Goal: Task Accomplishment & Management: Manage account settings

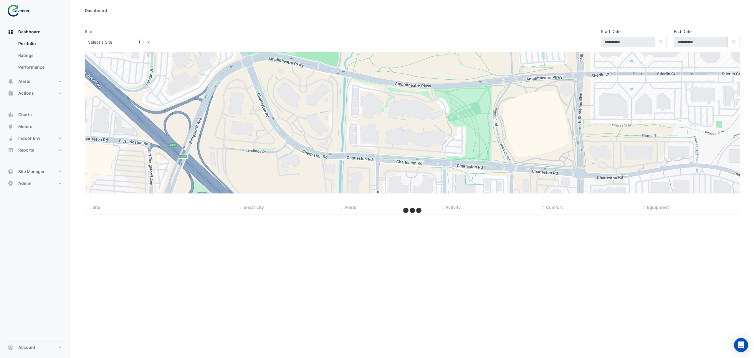
type input "**********"
select select "***"
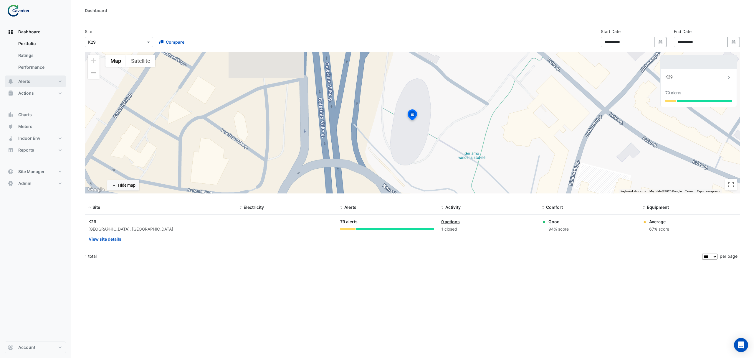
click at [25, 81] on ngb-offcanvas-backdrop at bounding box center [377, 179] width 754 height 358
click at [25, 91] on span "Actions" at bounding box center [26, 93] width 16 height 6
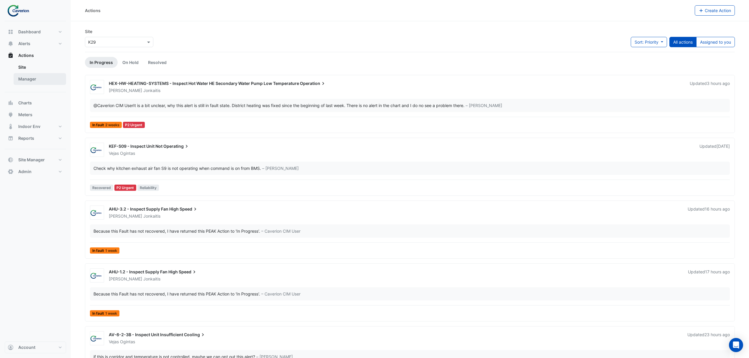
click at [25, 79] on link "Manager" at bounding box center [40, 79] width 52 height 12
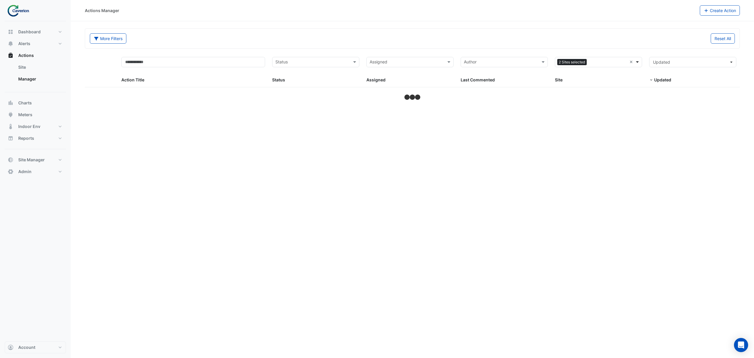
select select "***"
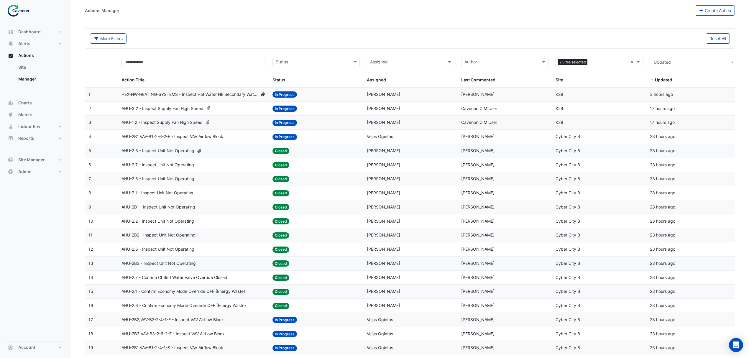
click at [177, 91] on span "HEX-HW-HEATING-SYSTEMS - Inspect Hot Water HE Secondary Water Pump Low Temperat…" at bounding box center [189, 94] width 136 height 7
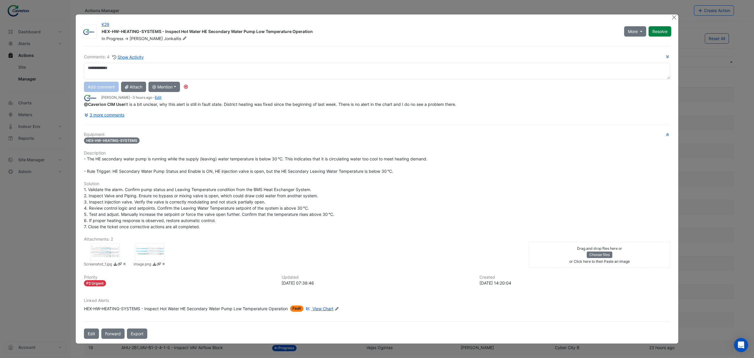
click at [323, 309] on span "View Chart" at bounding box center [323, 308] width 21 height 5
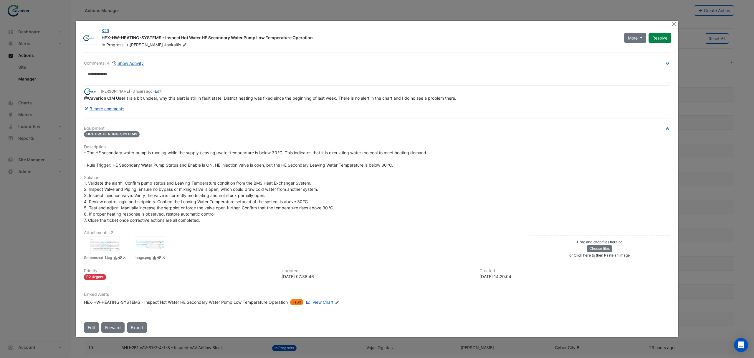
click at [300, 304] on span "Fault" at bounding box center [296, 302] width 13 height 6
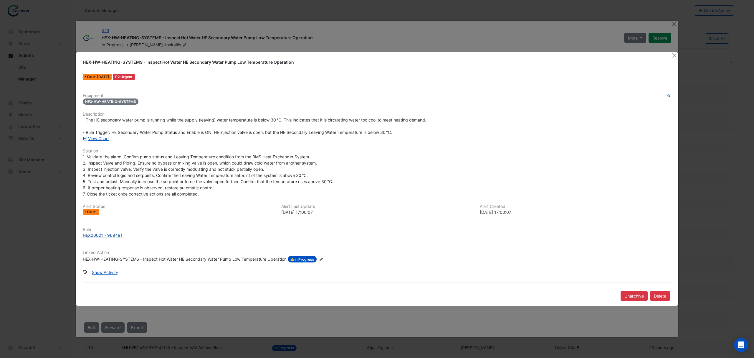
click at [93, 232] on div "HEX00021 - 969491" at bounding box center [103, 235] width 40 height 6
click at [675, 54] on button "Close" at bounding box center [674, 55] width 6 height 6
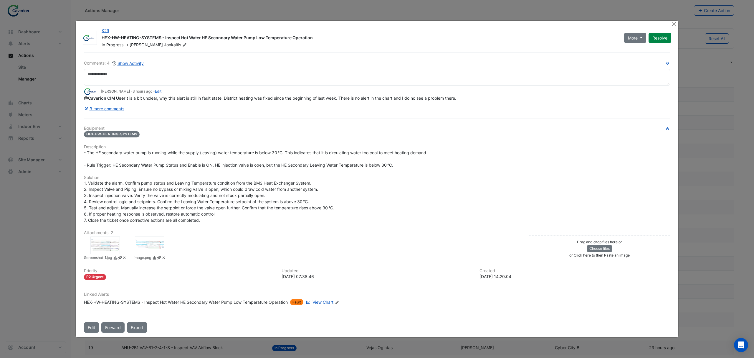
click at [299, 305] on span "Fault" at bounding box center [296, 302] width 13 height 6
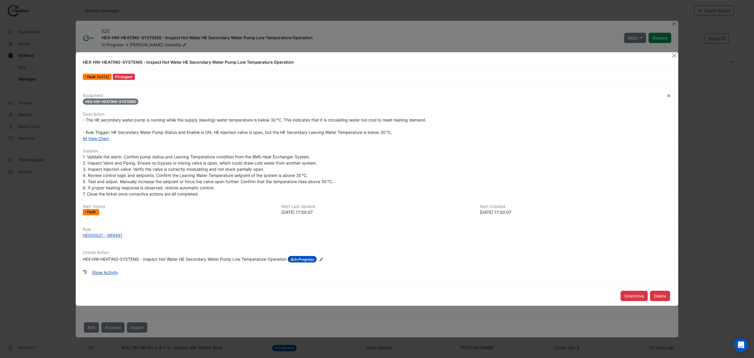
click at [108, 271] on button "Show Activity" at bounding box center [105, 272] width 34 height 10
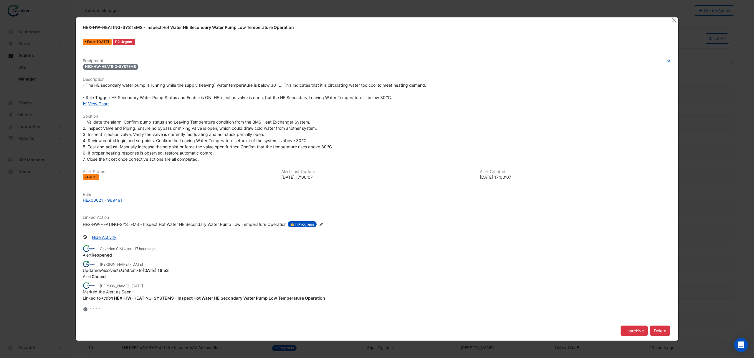
click at [93, 176] on span "Fault" at bounding box center [92, 177] width 10 height 4
click at [94, 174] on div "Fault" at bounding box center [91, 177] width 17 height 6
click at [91, 178] on span "Fault" at bounding box center [92, 177] width 10 height 4
click at [635, 329] on button "Unarchive" at bounding box center [634, 330] width 27 height 10
click at [674, 21] on button "Close" at bounding box center [674, 20] width 6 height 6
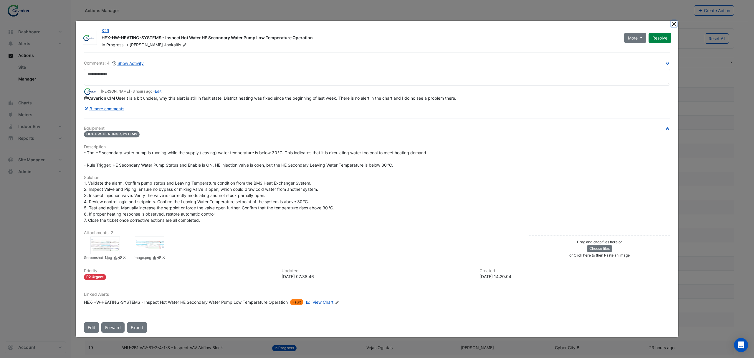
click at [675, 21] on button "Close" at bounding box center [674, 24] width 6 height 6
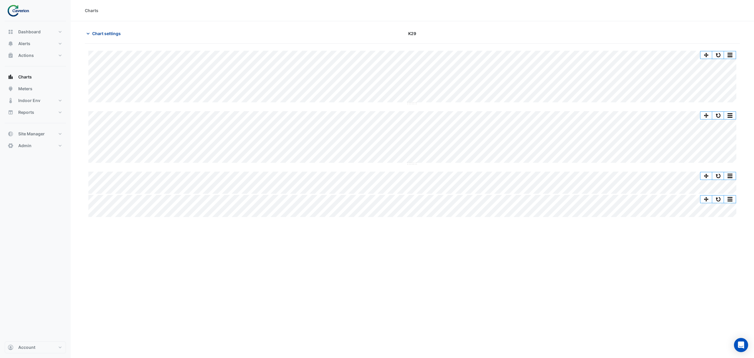
click at [114, 34] on span "Chart settings" at bounding box center [106, 33] width 29 height 6
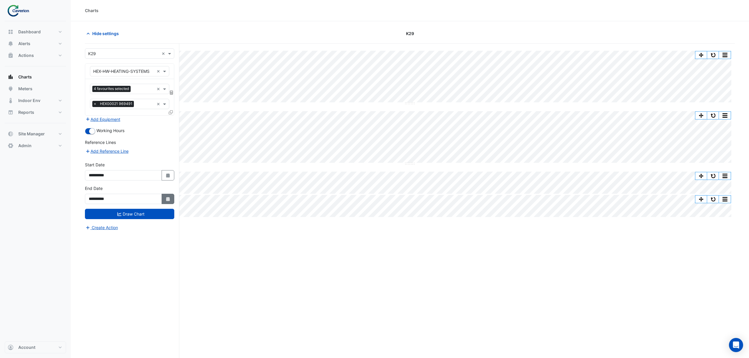
click at [169, 195] on button "Select Date" at bounding box center [168, 199] width 13 height 10
select select "*"
click at [142, 160] on div "16" at bounding box center [141, 159] width 9 height 9
type input "**********"
click at [147, 217] on button "Draw Chart" at bounding box center [129, 214] width 89 height 10
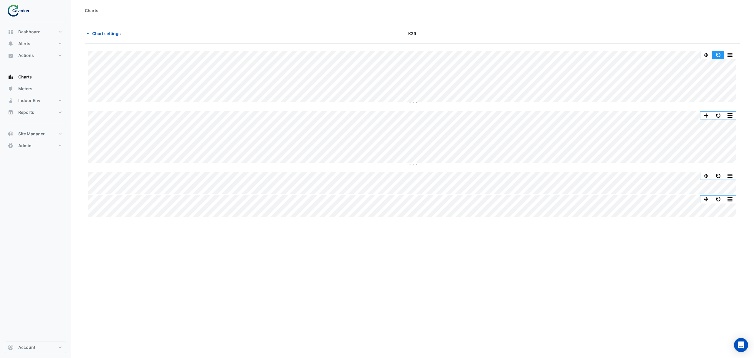
click at [719, 54] on button "button" at bounding box center [719, 54] width 12 height 7
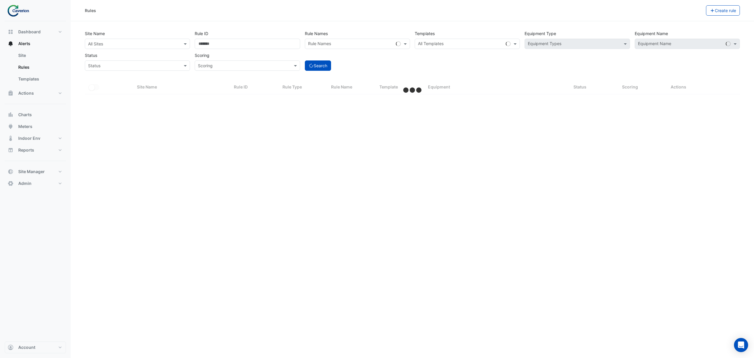
select select "***"
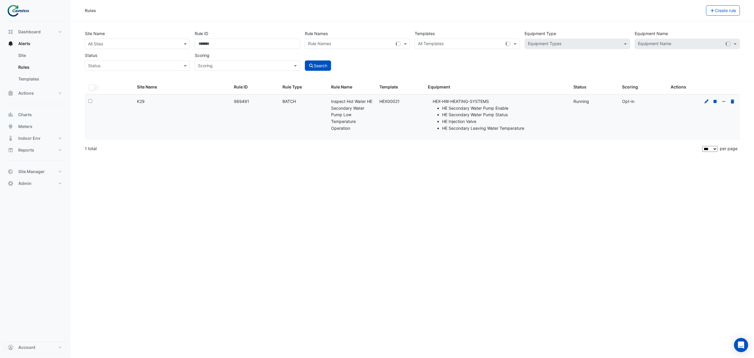
click at [708, 103] on icon at bounding box center [706, 101] width 5 height 4
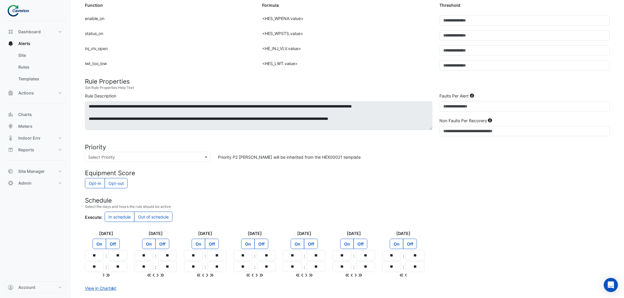
scroll to position [200, 0]
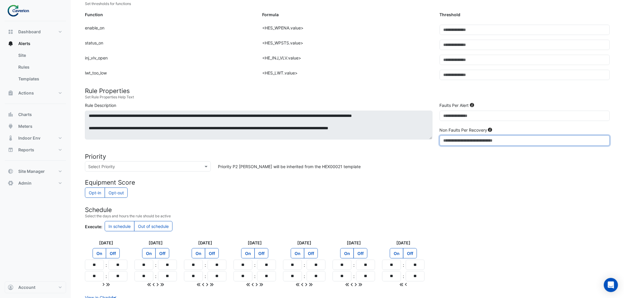
drag, startPoint x: 450, startPoint y: 140, endPoint x: 395, endPoint y: 160, distance: 58.5
click at [395, 160] on form "Rule Type Batch Sensors Map sensors to concrete equipment properties Point Sens…" at bounding box center [347, 92] width 525 height 467
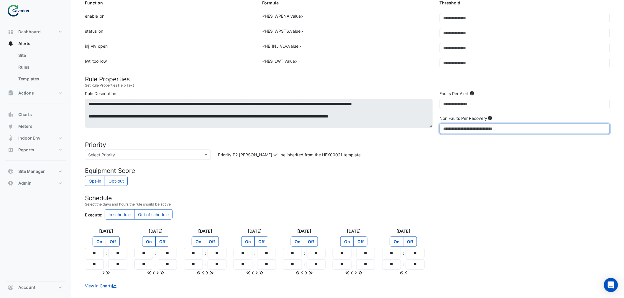
scroll to position [233, 0]
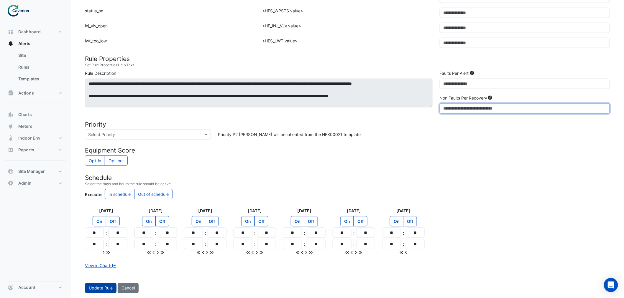
type input "*"
click at [107, 288] on button "Update Rule" at bounding box center [101, 288] width 32 height 10
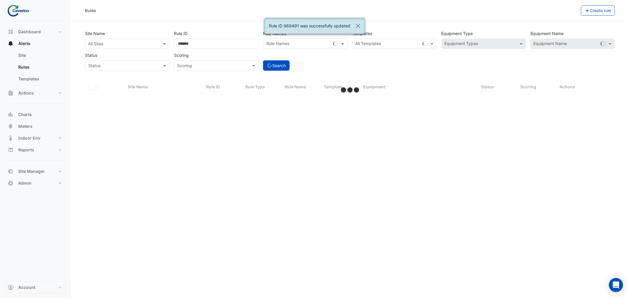
select select "***"
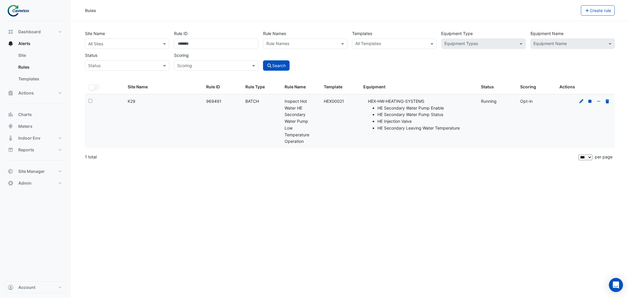
click at [579, 101] on icon at bounding box center [581, 101] width 5 height 4
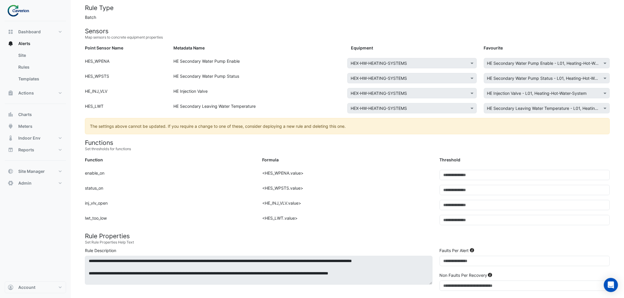
scroll to position [98, 0]
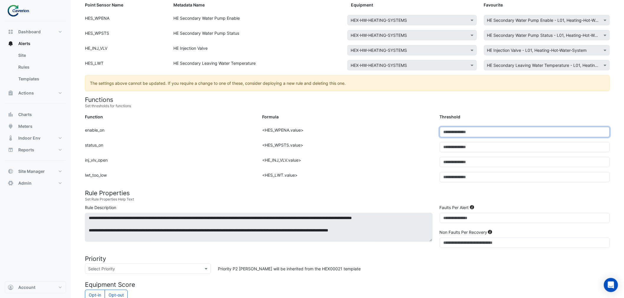
click at [406, 136] on div "Function: enable_on Formula: <HES_WPENA.value> Threshold: *" at bounding box center [347, 134] width 532 height 15
type input "*"
drag, startPoint x: 449, startPoint y: 146, endPoint x: 413, endPoint y: 146, distance: 35.7
click at [413, 146] on div "Function: status_on Formula: <HES_WPSTS.value> Threshold: *" at bounding box center [347, 149] width 532 height 15
type input "*"
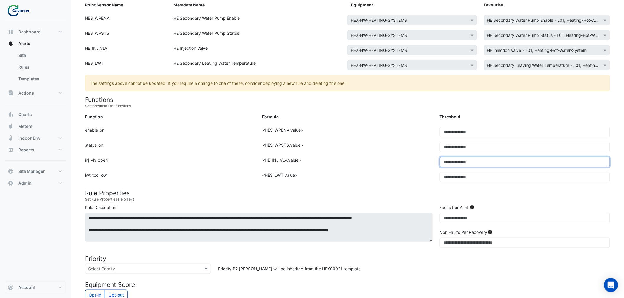
drag, startPoint x: 454, startPoint y: 162, endPoint x: 415, endPoint y: 164, distance: 39.9
click at [415, 164] on div "Function: inj_vlv_open Formula: <HE_INJ_VLV.value> Threshold: **" at bounding box center [347, 164] width 532 height 15
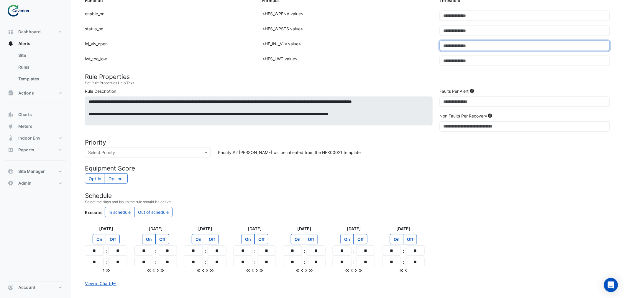
scroll to position [229, 0]
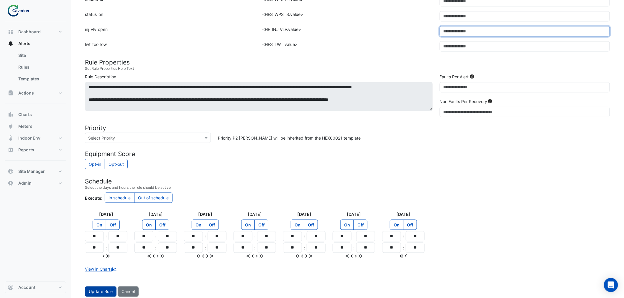
type input "*"
click at [96, 292] on button "Update Rule" at bounding box center [101, 292] width 32 height 10
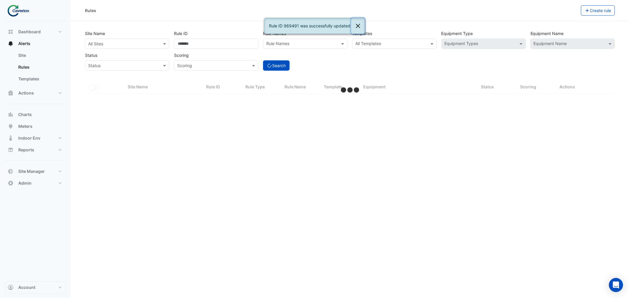
click at [359, 24] on button "Close" at bounding box center [358, 26] width 14 height 16
select select "***"
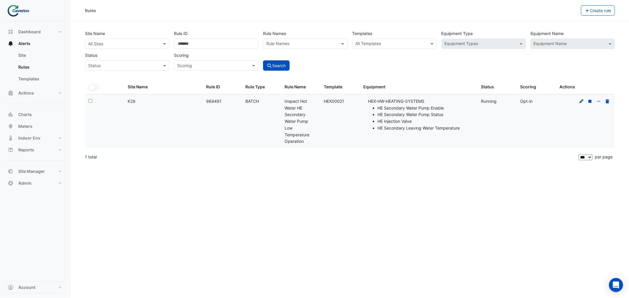
click at [580, 100] on icon at bounding box center [581, 101] width 5 height 4
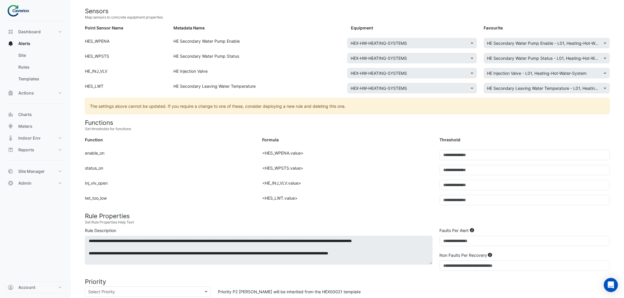
scroll to position [65, 0]
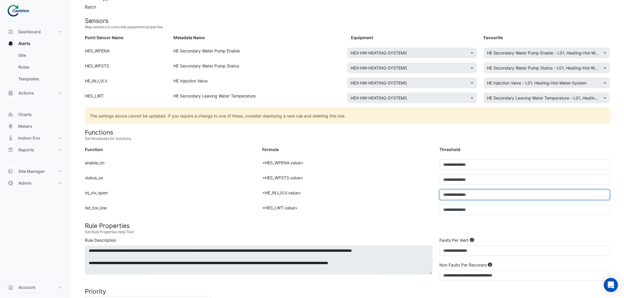
drag, startPoint x: 435, startPoint y: 194, endPoint x: 431, endPoint y: 195, distance: 4.2
click at [431, 195] on div "Function: inj_vlv_open Formula: <HE_INJ_VLV.value> Threshold: *" at bounding box center [347, 197] width 532 height 15
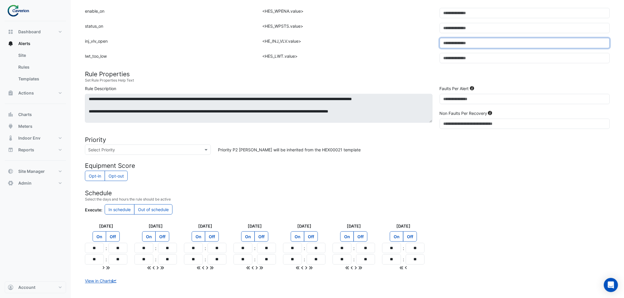
scroll to position [233, 0]
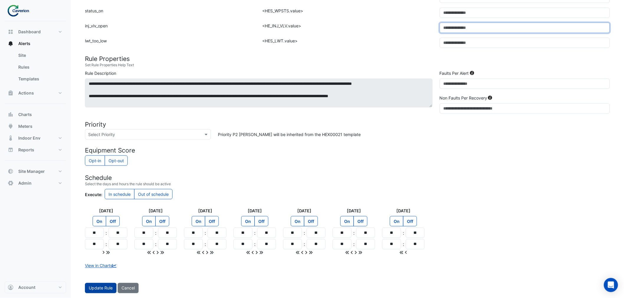
type input "**"
click at [103, 287] on button "Update Rule" at bounding box center [101, 288] width 32 height 10
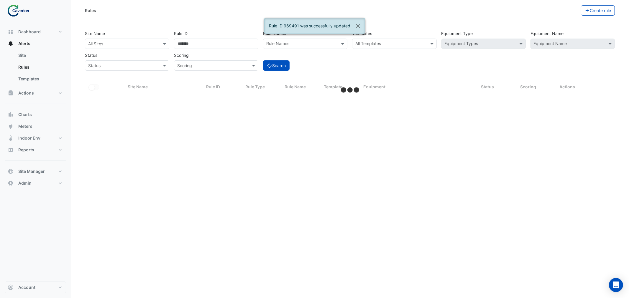
select select "***"
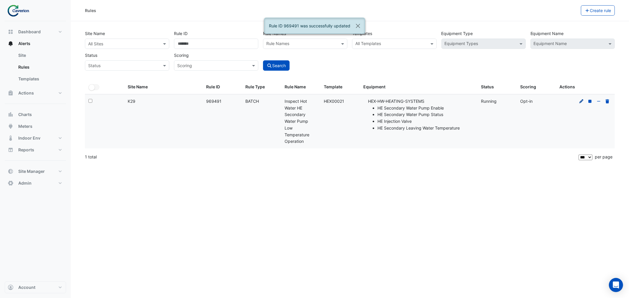
click at [579, 102] on icon at bounding box center [581, 101] width 5 height 4
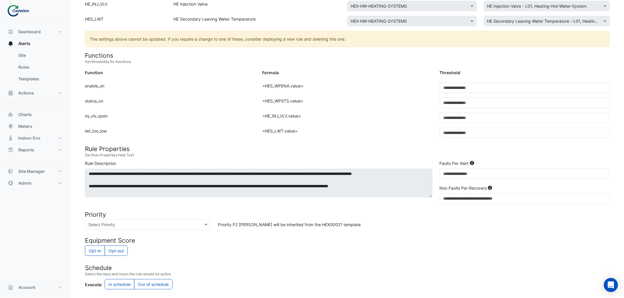
scroll to position [102, 0]
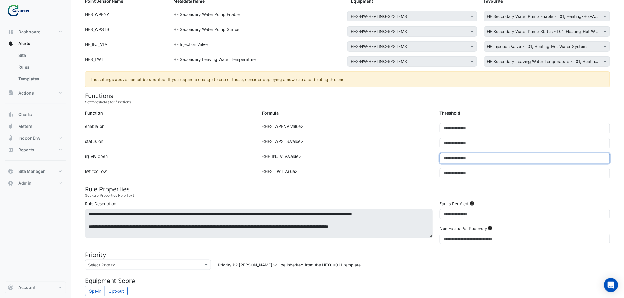
drag, startPoint x: 402, startPoint y: 163, endPoint x: 367, endPoint y: 165, distance: 34.5
click at [367, 165] on div "Function: inj_vlv_open Formula: <HE_INJ_VLV.value> Threshold: **" at bounding box center [347, 160] width 532 height 15
type input "**"
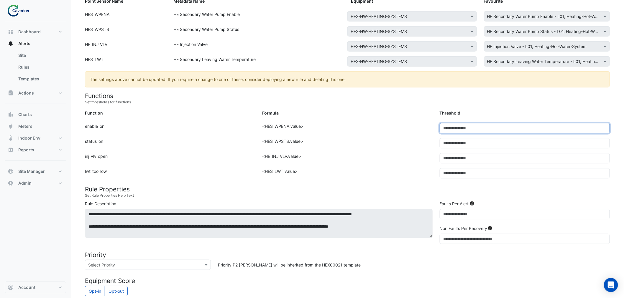
drag, startPoint x: 475, startPoint y: 125, endPoint x: 379, endPoint y: 131, distance: 96.2
click at [384, 130] on div "Function: enable_on Formula: <HES_WPENA.value> Threshold: *" at bounding box center [347, 130] width 532 height 15
type input "*"
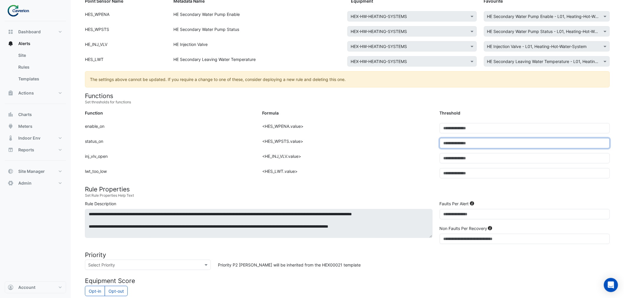
click at [405, 144] on div "Function: status_on Formula: <HES_WPSTS.value> Threshold: *" at bounding box center [347, 145] width 532 height 15
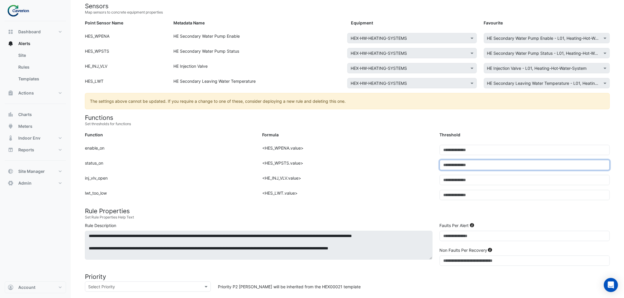
scroll to position [69, 0]
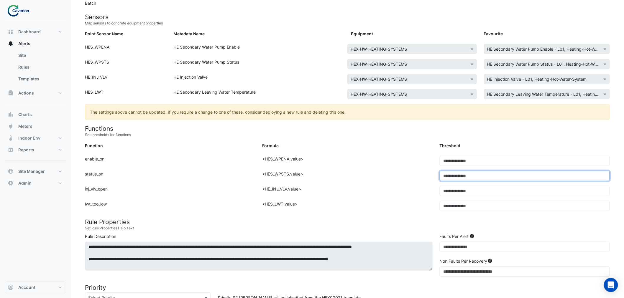
type input "*"
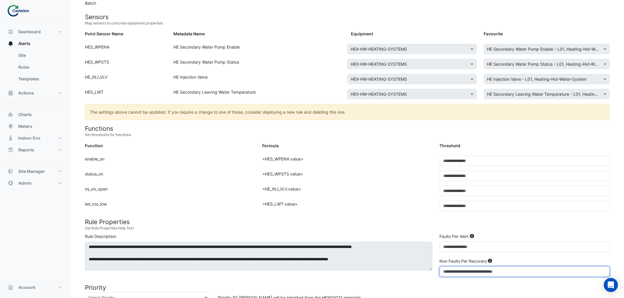
drag, startPoint x: 452, startPoint y: 272, endPoint x: 418, endPoint y: 272, distance: 33.0
click at [417, 272] on div "**********" at bounding box center [347, 256] width 532 height 46
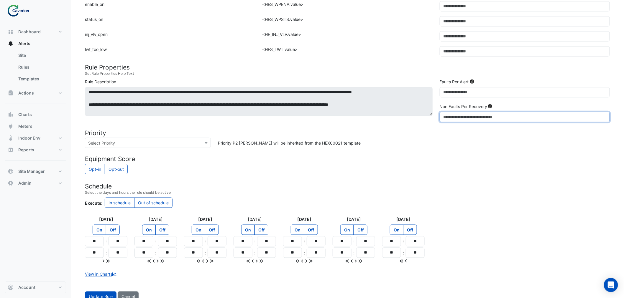
scroll to position [233, 0]
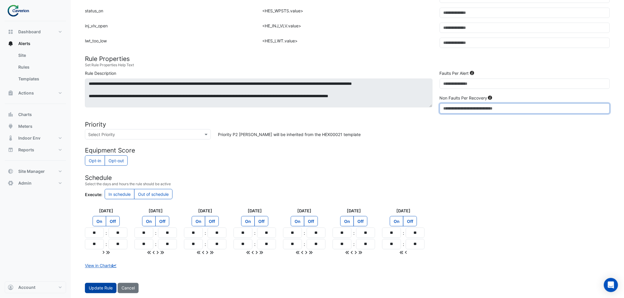
type input "**"
click at [97, 286] on button "Update Rule" at bounding box center [101, 288] width 32 height 10
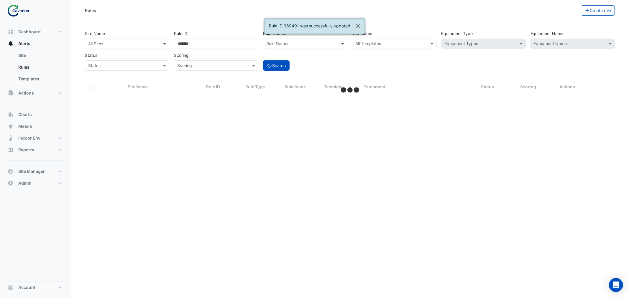
select select "***"
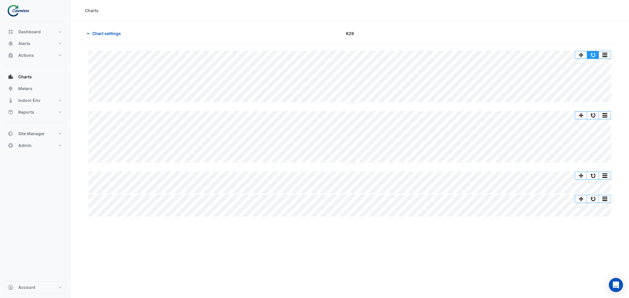
click at [595, 55] on button "button" at bounding box center [593, 54] width 12 height 7
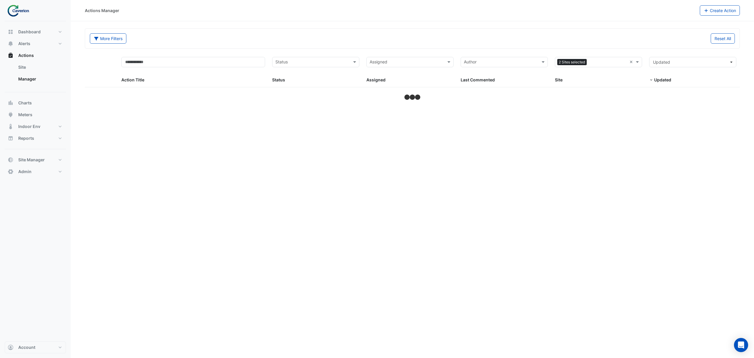
select select "***"
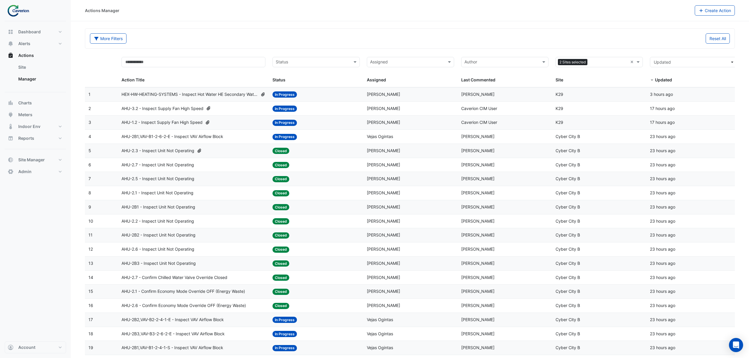
click at [163, 93] on span "HEX-HW-HEATING-SYSTEMS - Inspect Hot Water HE Secondary Water Pump Low Temperat…" at bounding box center [189, 94] width 136 height 7
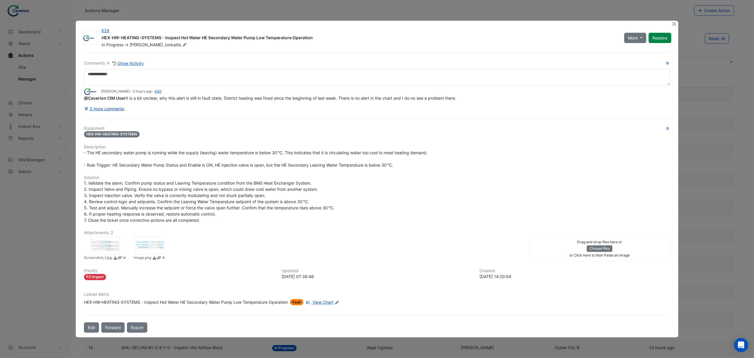
click at [102, 111] on button "3 more comments" at bounding box center [104, 108] width 41 height 10
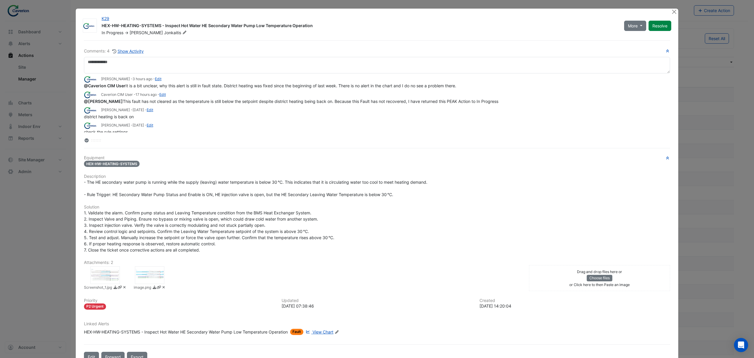
click at [296, 333] on span "Fault" at bounding box center [296, 332] width 13 height 6
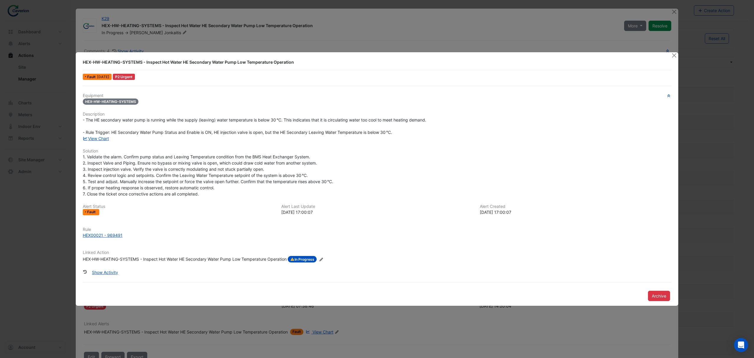
drag, startPoint x: 90, startPoint y: 211, endPoint x: 90, endPoint y: 216, distance: 4.7
click at [90, 215] on div "Alert Status Fault Alert Last Update 2025-07-28 17:00:07 Alert Created 2025-07-…" at bounding box center [377, 212] width 596 height 16
click at [103, 268] on button "Show Activity" at bounding box center [105, 272] width 34 height 10
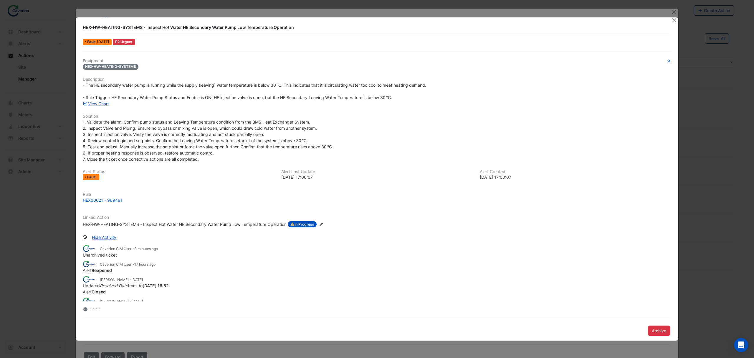
click at [619, 185] on div "Equipment HEX-HW-HEATING-SYSTEMS Description - The HE secondary water pump is r…" at bounding box center [377, 145] width 589 height 174
click at [675, 20] on button "Close" at bounding box center [674, 20] width 6 height 6
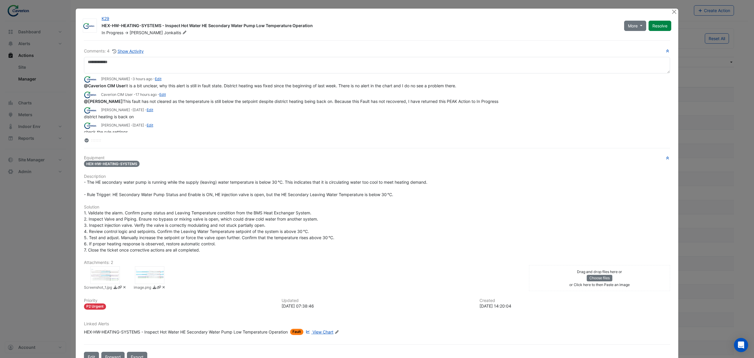
click at [299, 331] on span "Fault" at bounding box center [296, 332] width 13 height 6
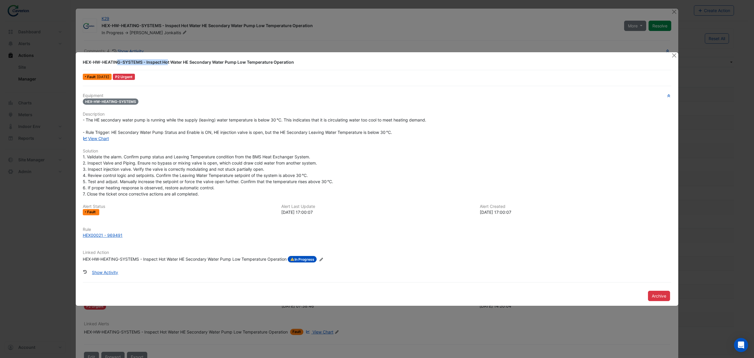
drag, startPoint x: 83, startPoint y: 61, endPoint x: 142, endPoint y: 60, distance: 59.2
click at [142, 60] on div "HEX-HW-HEATING-SYSTEMS - Inspect Hot Water HE Secondary Water Pump Low Temperat…" at bounding box center [374, 62] width 582 height 6
click at [117, 70] on icon at bounding box center [118, 69] width 4 height 4
click at [675, 55] on button "Close" at bounding box center [674, 55] width 6 height 6
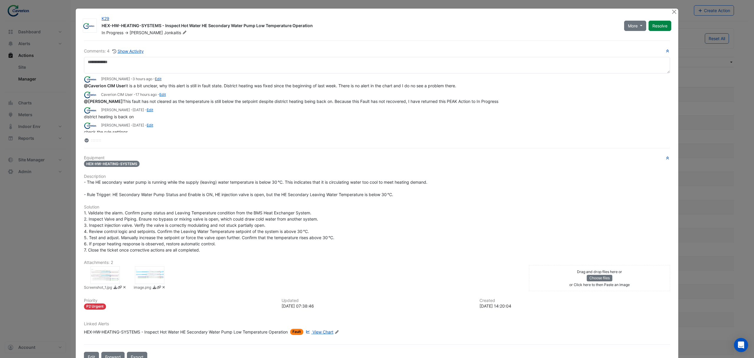
drag, startPoint x: 60, startPoint y: 7, endPoint x: 68, endPoint y: 7, distance: 8.0
click at [60, 7] on ngb-modal-window "K29 HEX-HW-HEATING-SYSTEMS - Inspect Hot Water HE Secondary Water Pump Low Temp…" at bounding box center [377, 179] width 754 height 358
click at [671, 11] on button "Close" at bounding box center [674, 12] width 6 height 6
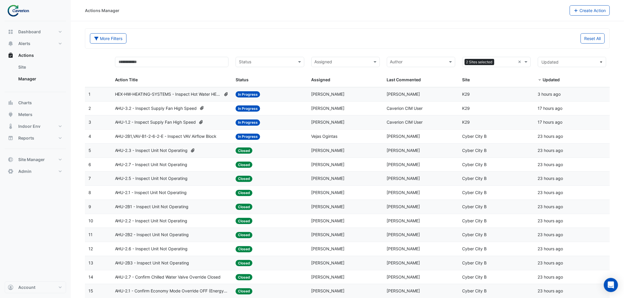
drag, startPoint x: 750, startPoint y: 30, endPoint x: 124, endPoint y: 120, distance: 632.4
click at [141, 93] on span "HEX-HW-HEATING-SYSTEMS - Inspect Hot Water HE Secondary Water Pump Low Temperat…" at bounding box center [168, 94] width 106 height 7
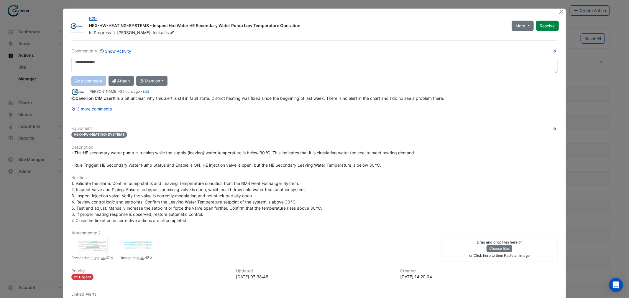
scroll to position [53, 0]
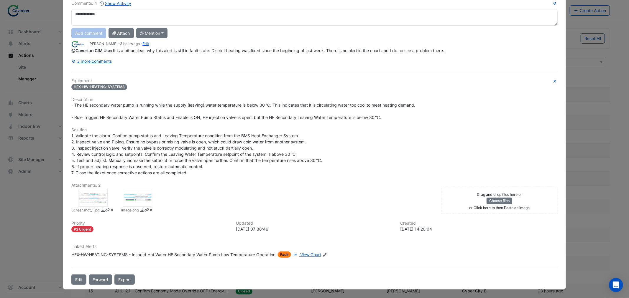
click at [312, 252] on span "View Chart" at bounding box center [310, 254] width 21 height 5
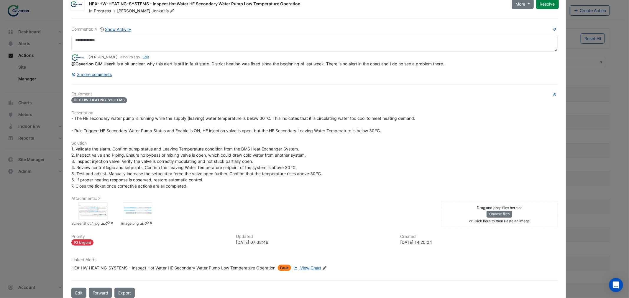
scroll to position [33, 0]
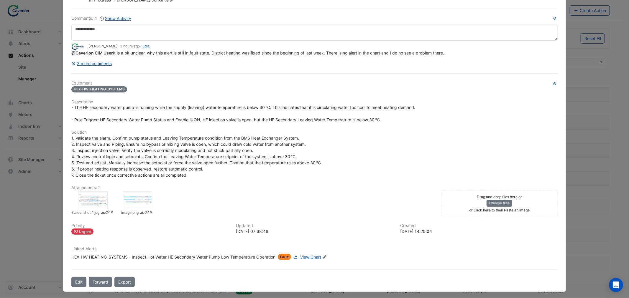
click at [281, 260] on span "Fault" at bounding box center [284, 257] width 13 height 6
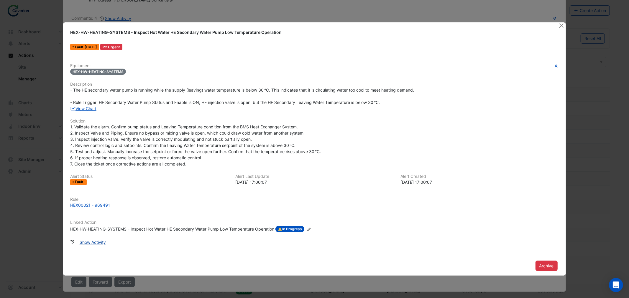
click at [88, 242] on button "Show Activity" at bounding box center [93, 242] width 34 height 10
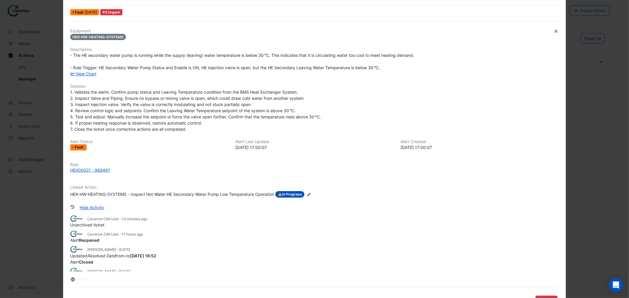
scroll to position [42, 0]
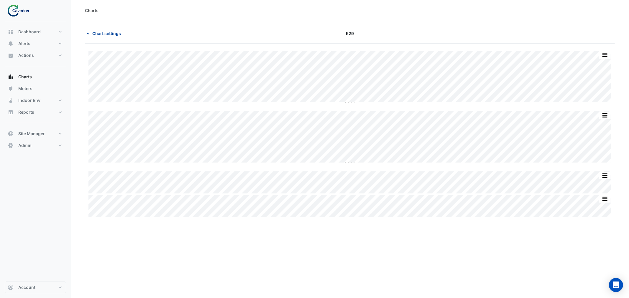
click at [100, 33] on span "Chart settings" at bounding box center [106, 33] width 29 height 6
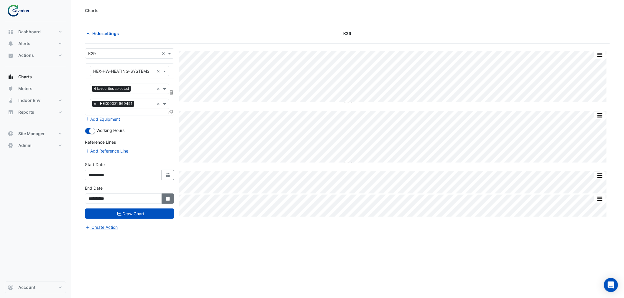
click at [169, 197] on icon "Select Date" at bounding box center [167, 199] width 5 height 4
select select "*"
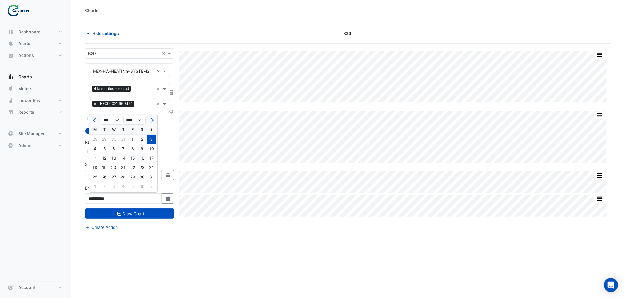
click at [142, 156] on div "16" at bounding box center [141, 158] width 9 height 9
type input "**********"
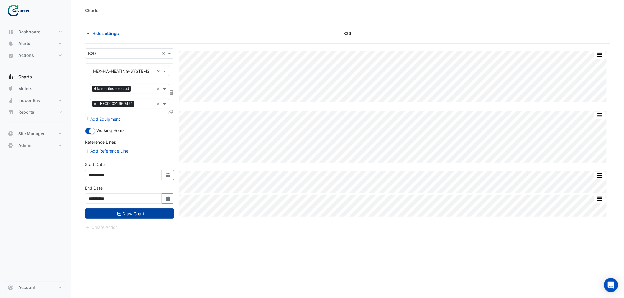
click at [141, 212] on button "Draw Chart" at bounding box center [129, 214] width 89 height 10
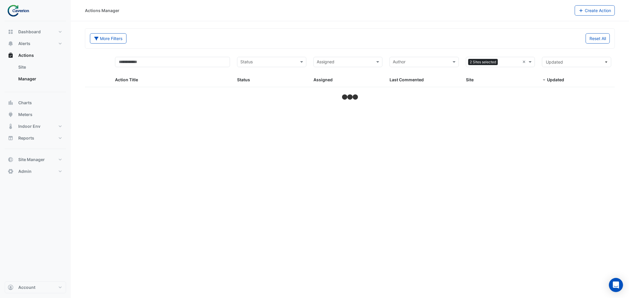
select select "***"
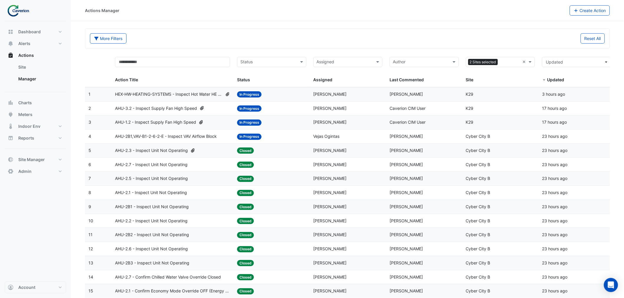
click at [145, 92] on span "HEX-HW-HEATING-SYSTEMS - Inspect Hot Water HE Secondary Water Pump Low Temperat…" at bounding box center [168, 94] width 107 height 7
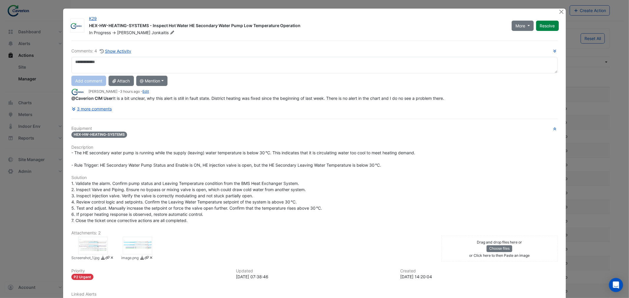
click at [569, 11] on ngb-modal-window "K29 HEX-HW-HEATING-SYSTEMS - Inspect Hot Water HE Secondary Water Pump Low Temp…" at bounding box center [314, 149] width 629 height 298
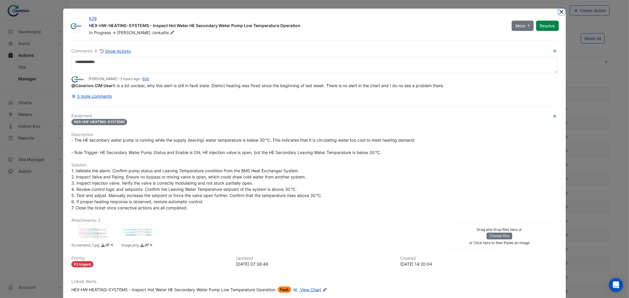
click at [559, 10] on button "Close" at bounding box center [561, 12] width 6 height 6
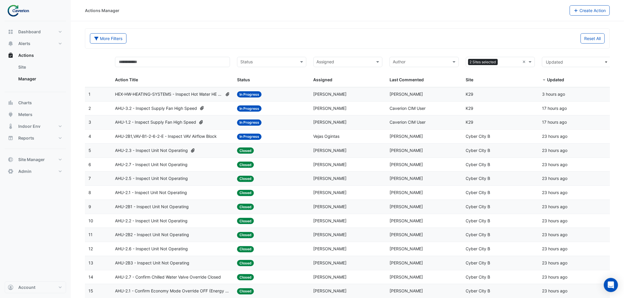
click at [157, 108] on span "AHU-3.2 - Inspect Supply Fan High Speed" at bounding box center [156, 108] width 82 height 7
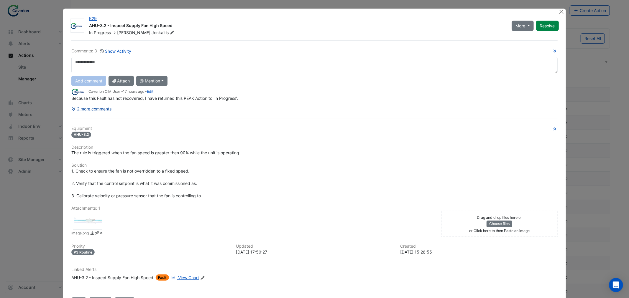
click at [74, 109] on icon at bounding box center [74, 109] width 5 height 4
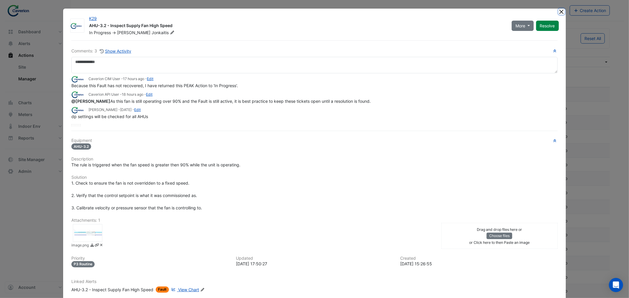
click at [558, 11] on button "Close" at bounding box center [561, 12] width 6 height 6
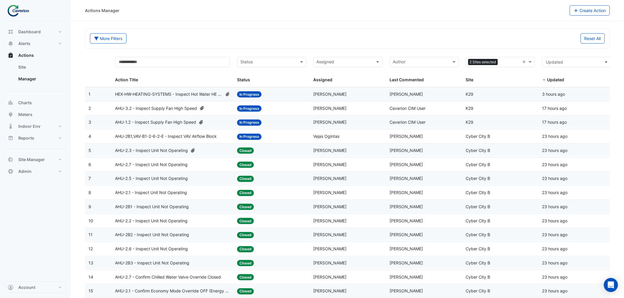
click at [137, 92] on span "HEX-HW-HEATING-SYSTEMS - Inspect Hot Water HE Secondary Water Pump Low Temperat…" at bounding box center [168, 94] width 107 height 7
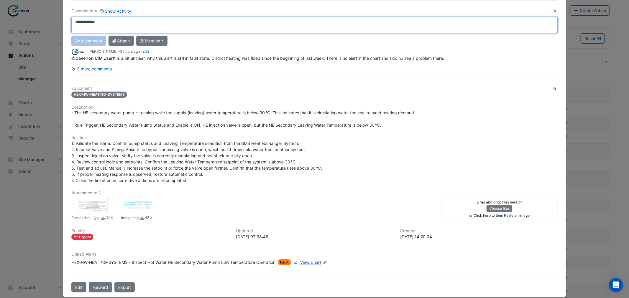
scroll to position [53, 0]
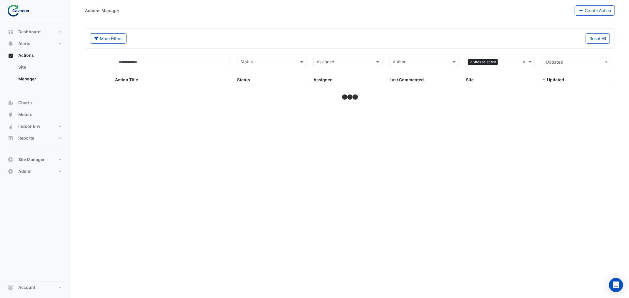
select select "***"
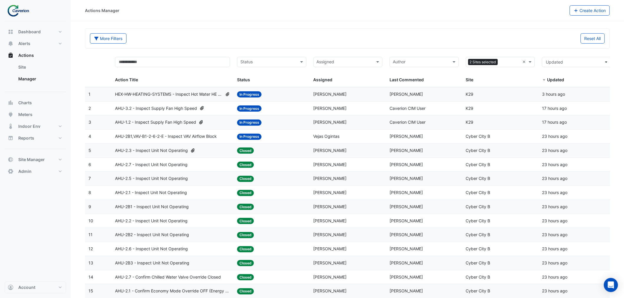
click at [160, 90] on datatable-body-cell "Action Title: HEX-HW-HEATING-SYSTEMS - Inspect Hot Water HE Secondary Water Pum…" at bounding box center [172, 95] width 122 height 14
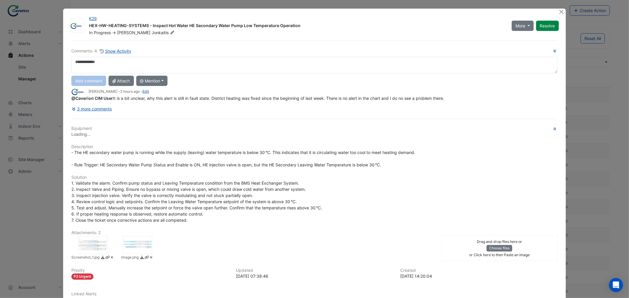
scroll to position [52, 0]
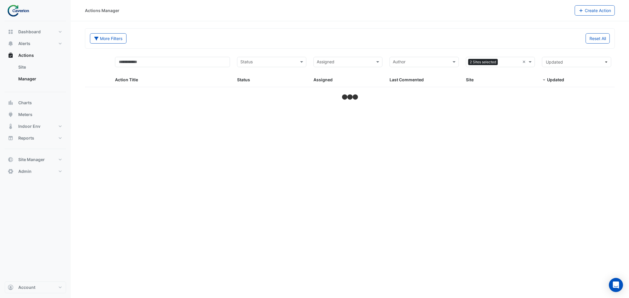
select select "***"
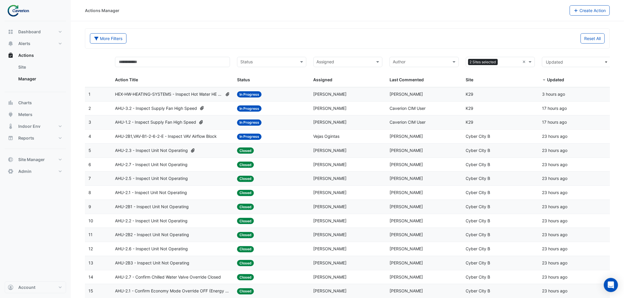
click at [174, 95] on span "HEX-HW-HEATING-SYSTEMS - Inspect Hot Water HE Secondary Water Pump Low Temperat…" at bounding box center [168, 94] width 107 height 7
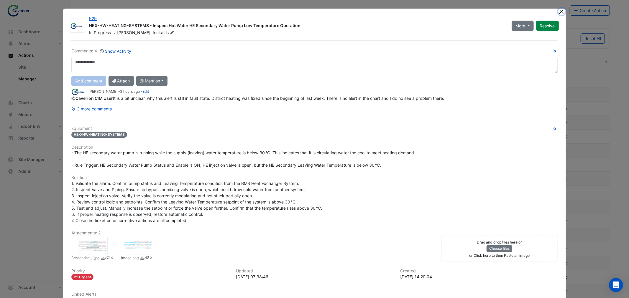
click at [558, 12] on button "Close" at bounding box center [561, 12] width 6 height 6
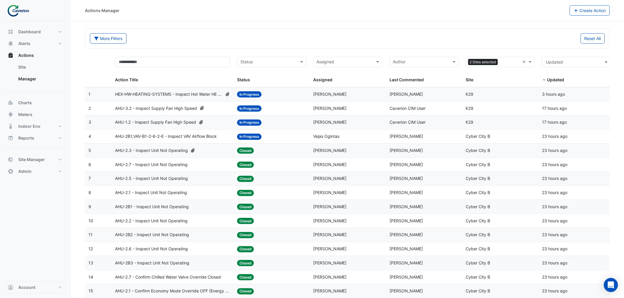
click at [151, 196] on span "AHU-2.1 - Inspect Unit Not Operating" at bounding box center [151, 193] width 72 height 7
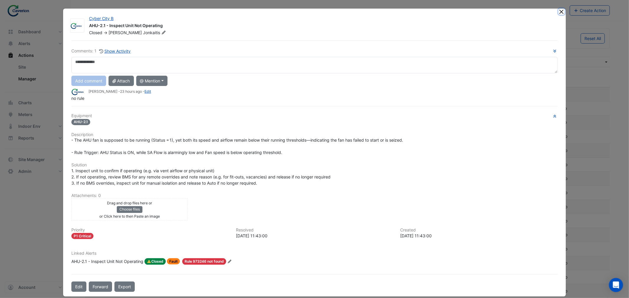
click at [561, 11] on button "Close" at bounding box center [561, 12] width 6 height 6
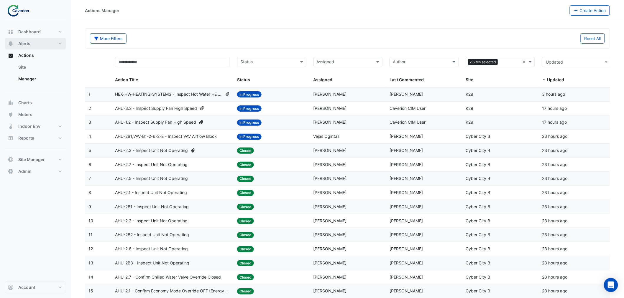
click at [24, 43] on span "Alerts" at bounding box center [24, 44] width 12 height 6
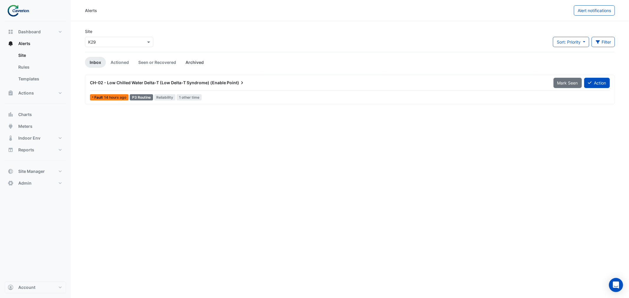
click at [190, 60] on link "Archived" at bounding box center [195, 62] width 28 height 11
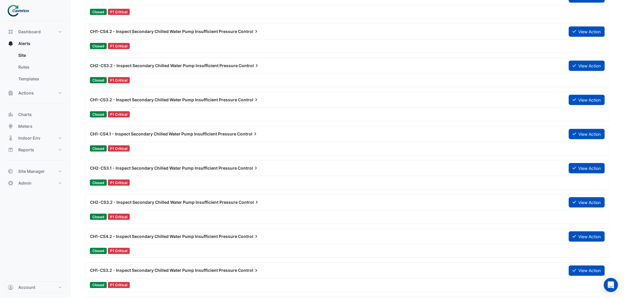
scroll to position [229, 0]
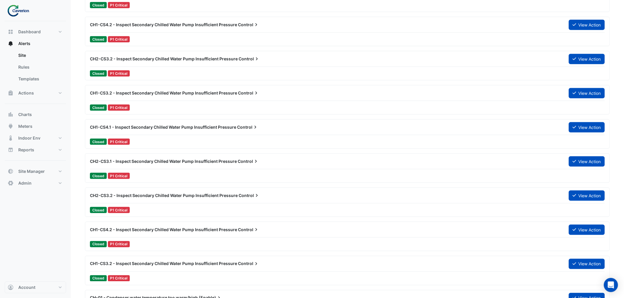
click at [193, 196] on span "CH2-CS3.2 - Inspect Secondary Chilled Water Pump Insufficient Pressure" at bounding box center [164, 195] width 148 height 5
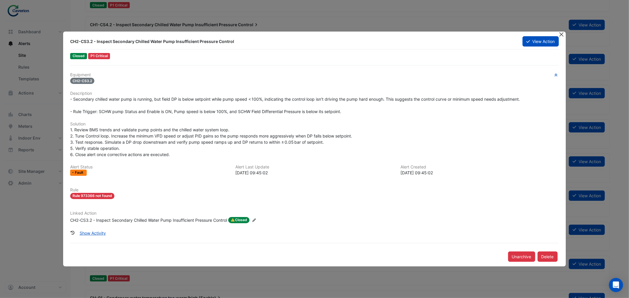
click at [562, 35] on button "Close" at bounding box center [561, 35] width 6 height 6
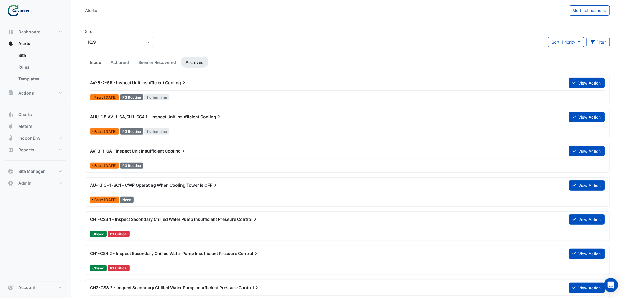
click at [94, 58] on link "Inbox" at bounding box center [95, 62] width 21 height 11
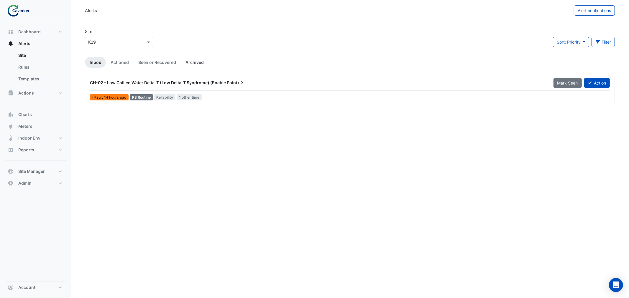
click at [191, 63] on link "Archived" at bounding box center [195, 62] width 28 height 11
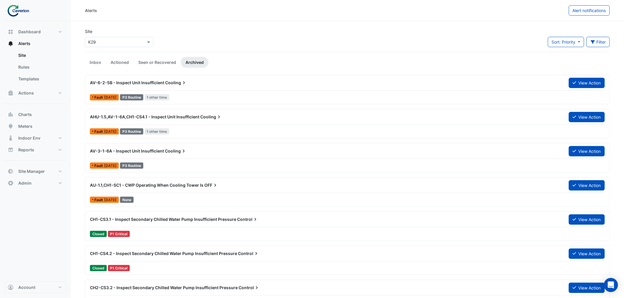
click at [168, 223] on div "CH1-CS3.1 - Inspect Secondary Chilled Water Pump Insufficient Pressure Control" at bounding box center [325, 219] width 479 height 11
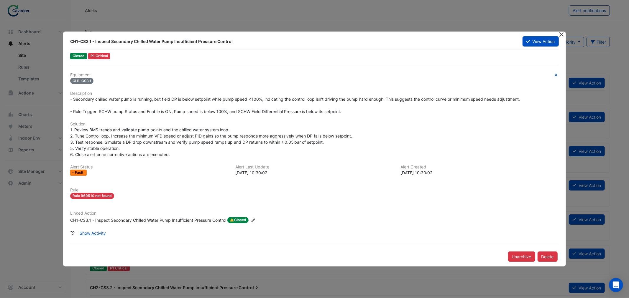
click at [560, 34] on button "Close" at bounding box center [561, 35] width 6 height 6
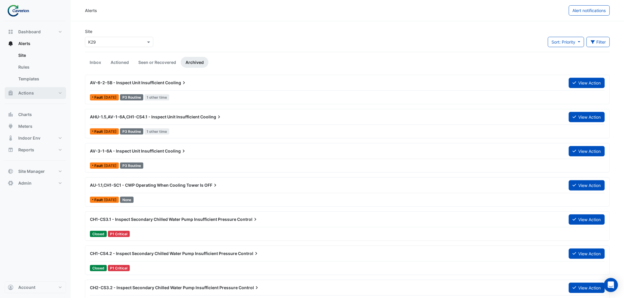
click at [32, 92] on span "Actions" at bounding box center [26, 93] width 16 height 6
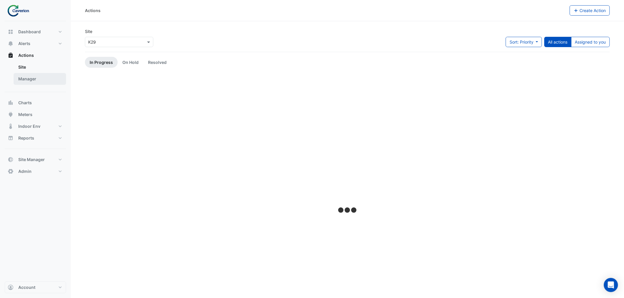
click at [28, 75] on link "Manager" at bounding box center [40, 79] width 52 height 12
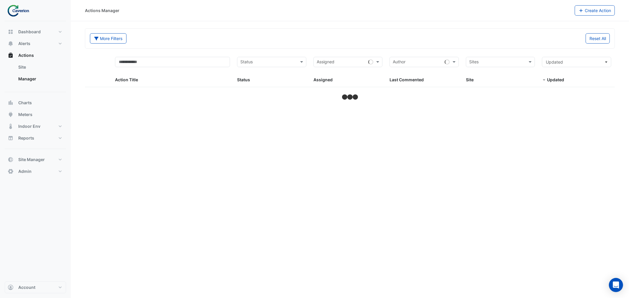
click at [493, 61] on input "text" at bounding box center [497, 62] width 56 height 7
click at [479, 72] on span "Cyber City B" at bounding box center [483, 74] width 24 height 5
click at [443, 39] on div "Reset All" at bounding box center [481, 38] width 263 height 10
select select "***"
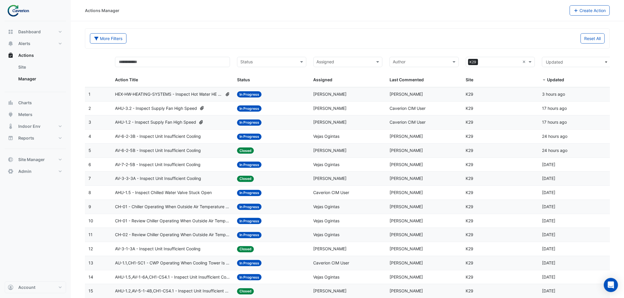
click at [172, 147] on datatable-body-cell "Action Title: AV-6-2-5B - Inspect Unit Insufficient Cooling" at bounding box center [172, 151] width 122 height 14
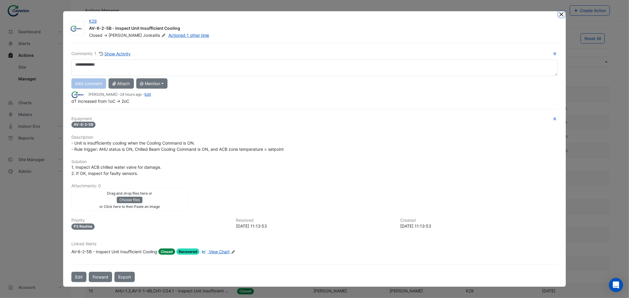
click at [562, 14] on button "Close" at bounding box center [561, 14] width 6 height 6
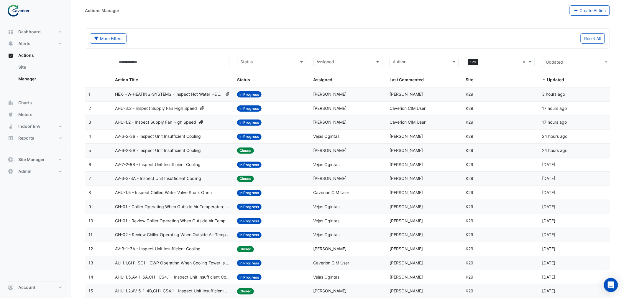
click at [156, 136] on span "AV-6-2-3B - Inspect Unit Insufficient Cooling" at bounding box center [158, 136] width 86 height 7
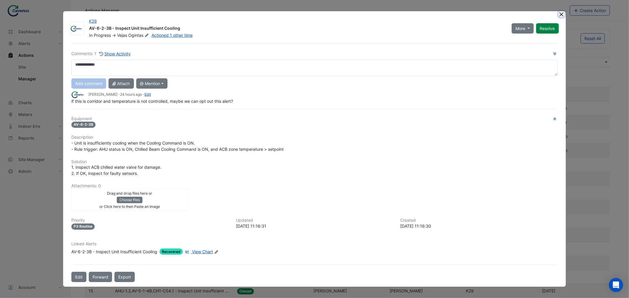
click at [561, 15] on button "Close" at bounding box center [561, 14] width 6 height 6
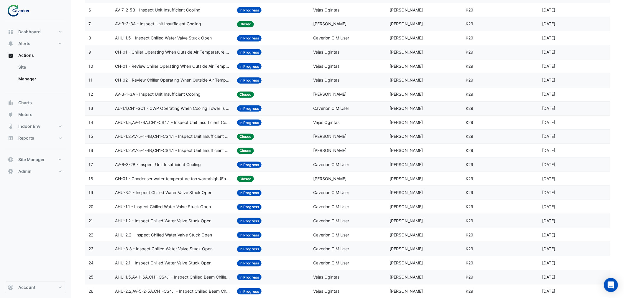
scroll to position [164, 0]
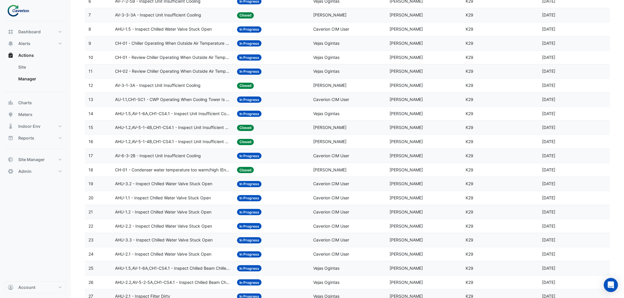
click at [167, 215] on span "AHU-1.2 - Inspect Chilled Water Valve Stuck Open" at bounding box center [163, 212] width 96 height 7
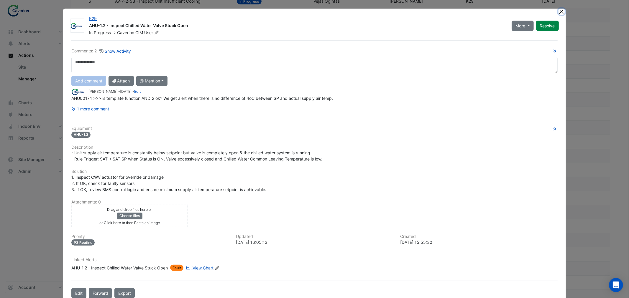
click at [558, 11] on button "Close" at bounding box center [561, 12] width 6 height 6
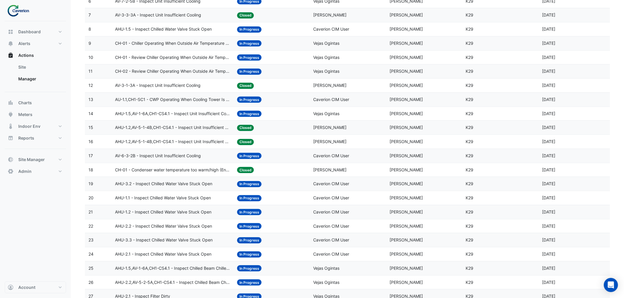
click at [177, 131] on span "AHU-1.2,AV-5-1-4B,CH1-CS4.1 - Inspect Unit Insufficient Cooling" at bounding box center [172, 127] width 115 height 7
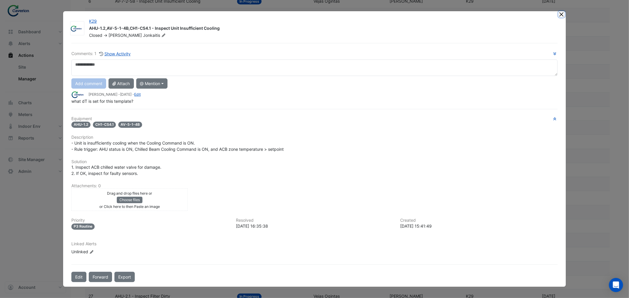
click at [560, 14] on button "Close" at bounding box center [561, 14] width 6 height 6
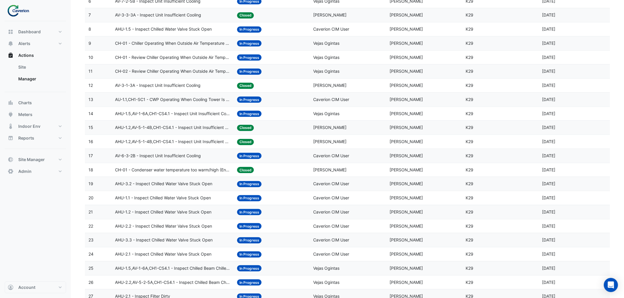
click at [181, 117] on span "AHU-1.5,AV-1-6A,CH1-CS4.1 - Inspect Unit Insufficient Cooling" at bounding box center [172, 114] width 115 height 7
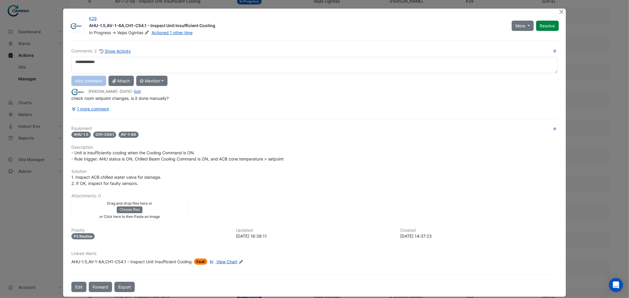
click at [562, 10] on div at bounding box center [561, 12] width 7 height 7
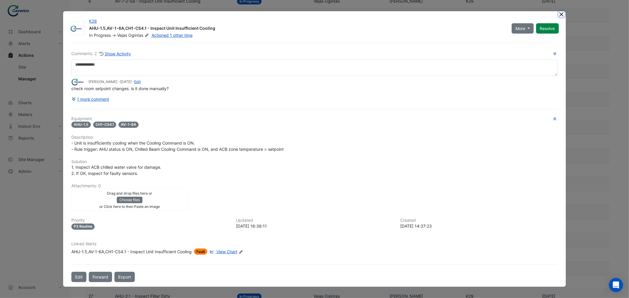
click at [558, 14] on button "Close" at bounding box center [561, 14] width 6 height 6
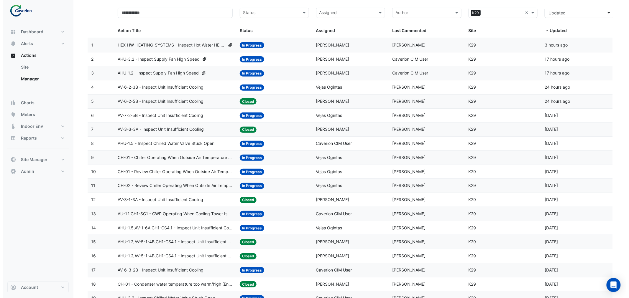
scroll to position [0, 0]
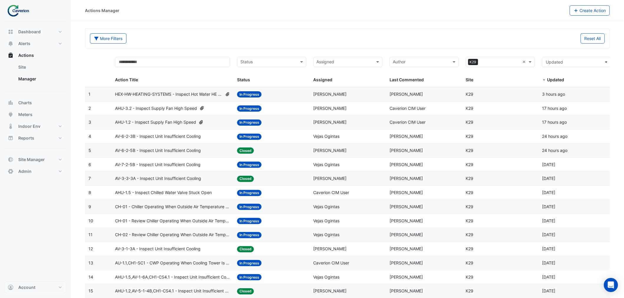
click at [490, 62] on input "text" at bounding box center [500, 62] width 40 height 7
click at [481, 74] on span "Cyber City B" at bounding box center [483, 74] width 24 height 5
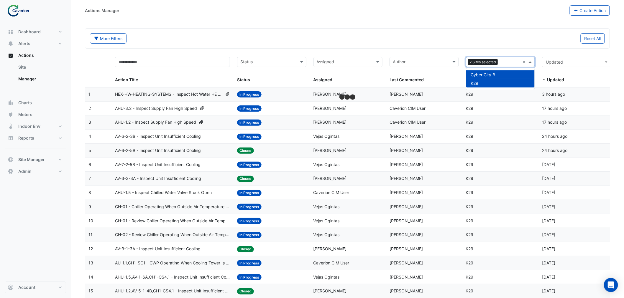
click at [508, 63] on input "text" at bounding box center [510, 62] width 20 height 7
click at [478, 81] on span "K29" at bounding box center [475, 83] width 8 height 5
click at [421, 43] on div "Reset All" at bounding box center [477, 38] width 261 height 10
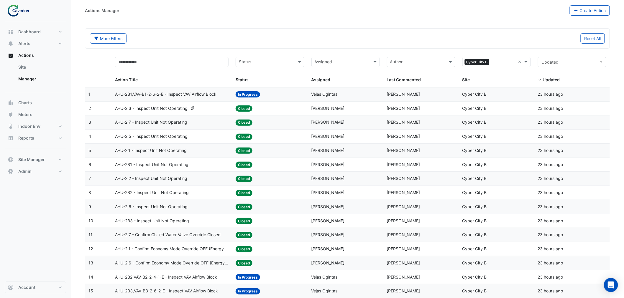
click at [173, 135] on span "AHU-2.5 - Inspect Unit Not Operating" at bounding box center [151, 136] width 73 height 7
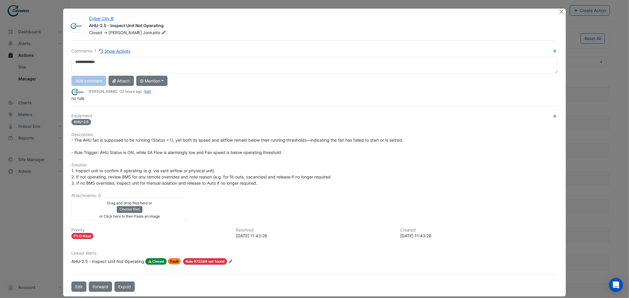
click at [229, 260] on icon "Edit Linked Alerts" at bounding box center [230, 262] width 4 height 4
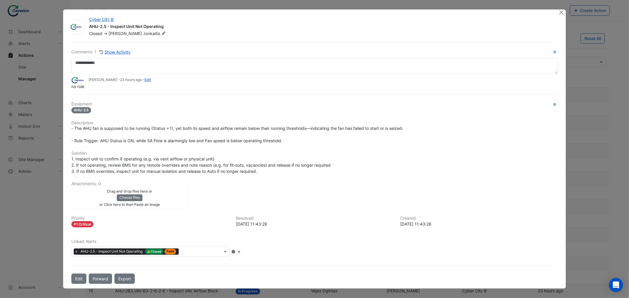
click at [241, 251] on icon at bounding box center [239, 252] width 4 height 4
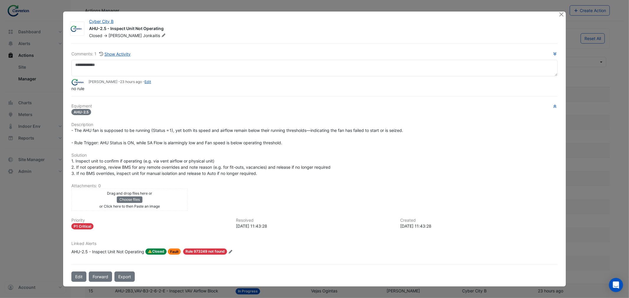
click at [177, 249] on span "Fault" at bounding box center [174, 252] width 13 height 6
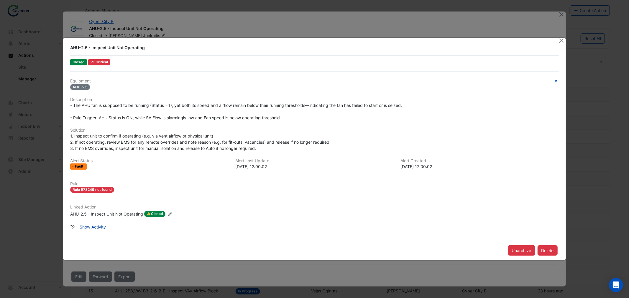
click at [90, 225] on button "Show Activity" at bounding box center [93, 227] width 34 height 10
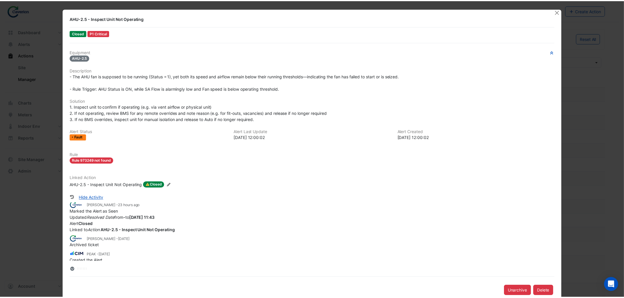
scroll to position [5, 0]
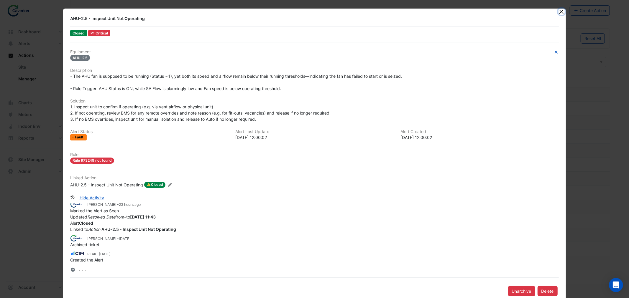
click at [561, 11] on button "Close" at bounding box center [561, 12] width 6 height 6
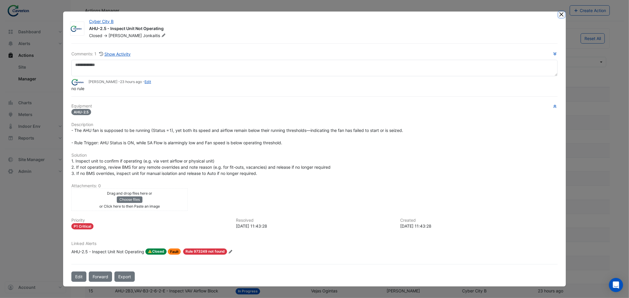
click at [561, 17] on button "Close" at bounding box center [561, 14] width 6 height 6
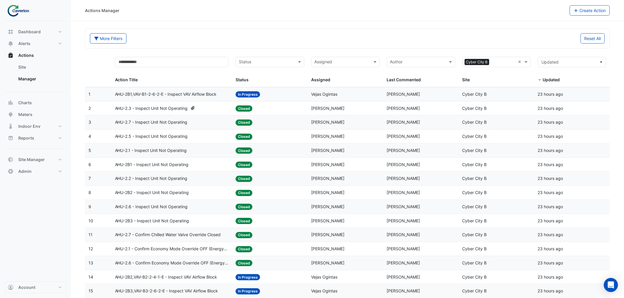
click at [510, 63] on input "text" at bounding box center [503, 62] width 24 height 7
click at [481, 84] on div "K29" at bounding box center [496, 83] width 68 height 9
click at [506, 62] on input "text" at bounding box center [505, 62] width 19 height 7
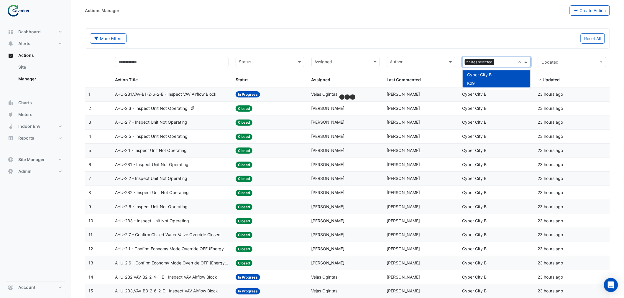
click at [490, 74] on span "Cyber City B" at bounding box center [479, 74] width 24 height 5
drag, startPoint x: 202, startPoint y: 271, endPoint x: 288, endPoint y: 212, distance: 104.8
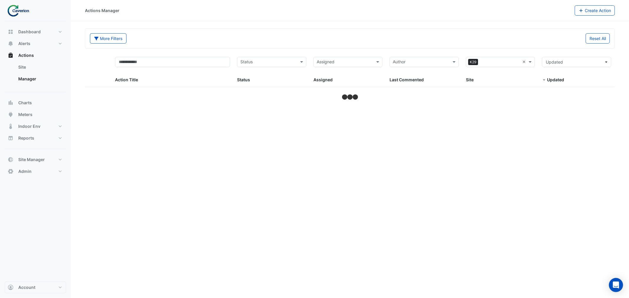
select select "***"
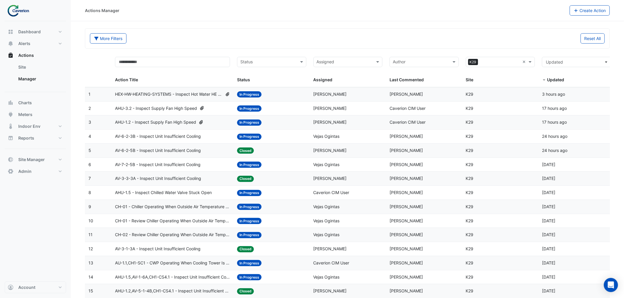
click at [146, 95] on span "HEX-HW-HEATING-SYSTEMS - Inspect Hot Water HE Secondary Water Pump Low Temperat…" at bounding box center [168, 94] width 107 height 7
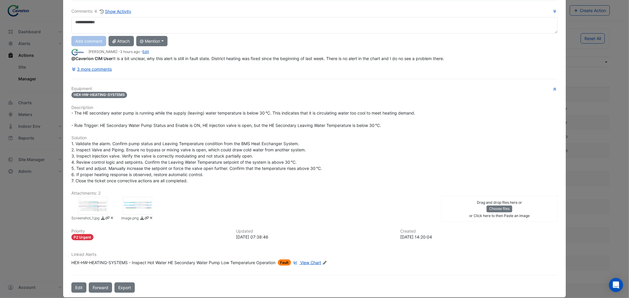
scroll to position [53, 0]
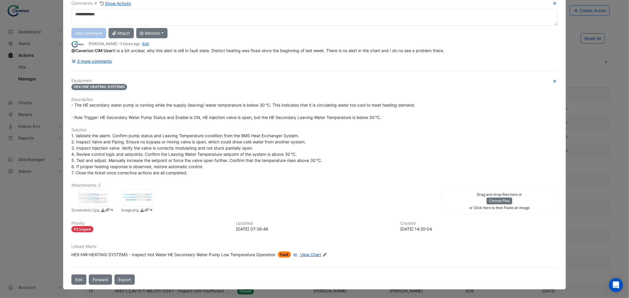
click at [72, 62] on icon at bounding box center [74, 61] width 5 height 4
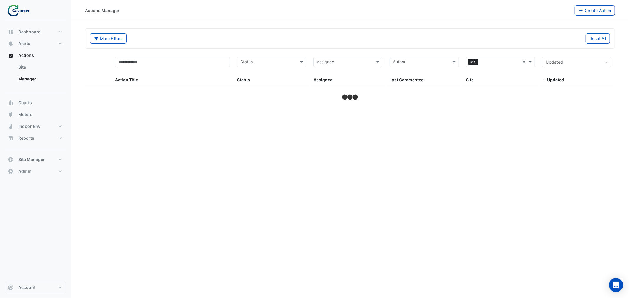
select select "***"
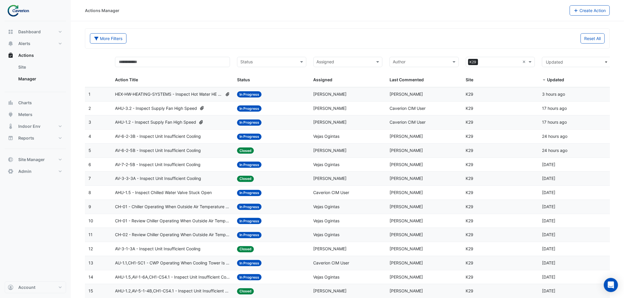
click at [176, 92] on span "HEX-HW-HEATING-SYSTEMS - Inspect Hot Water HE Secondary Water Pump Low Temperat…" at bounding box center [168, 94] width 107 height 7
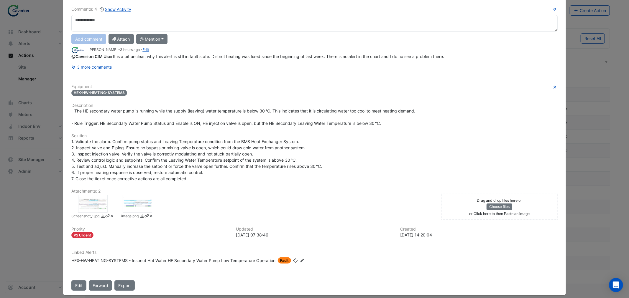
scroll to position [53, 0]
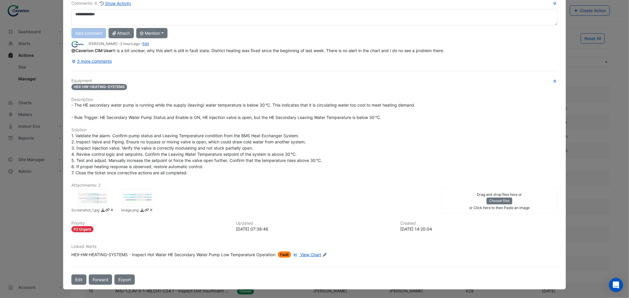
click at [284, 256] on span "Fault" at bounding box center [284, 255] width 13 height 6
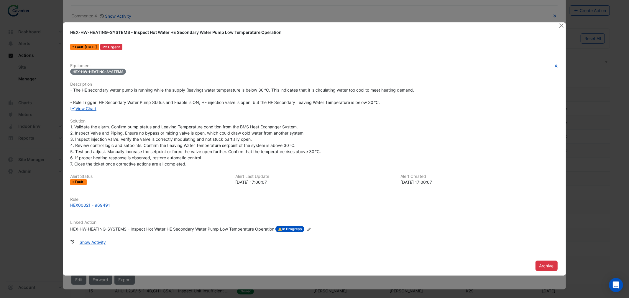
scroll to position [40, 0]
click at [98, 243] on button "Show Activity" at bounding box center [93, 242] width 34 height 10
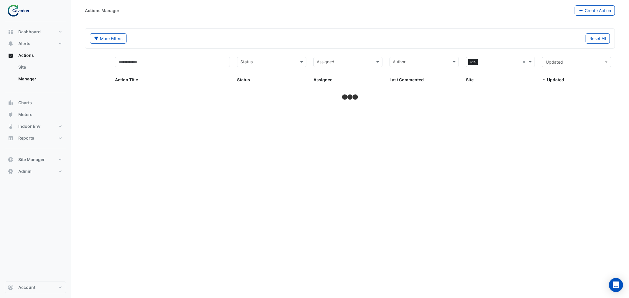
select select "***"
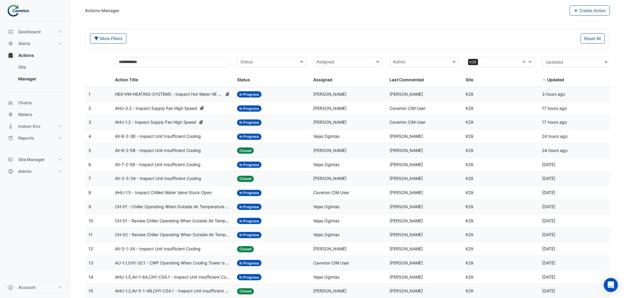
click at [190, 93] on span "HEX-HW-HEATING-SYSTEMS - Inspect Hot Water HE Secondary Water Pump Low Temperat…" at bounding box center [168, 94] width 107 height 7
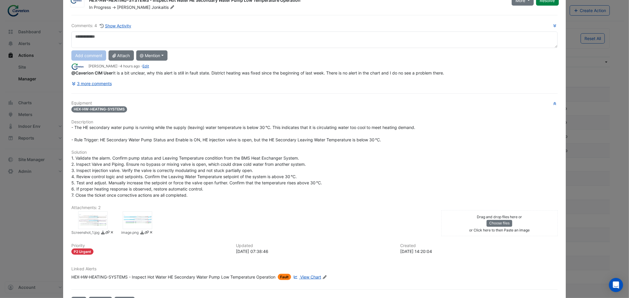
scroll to position [20, 0]
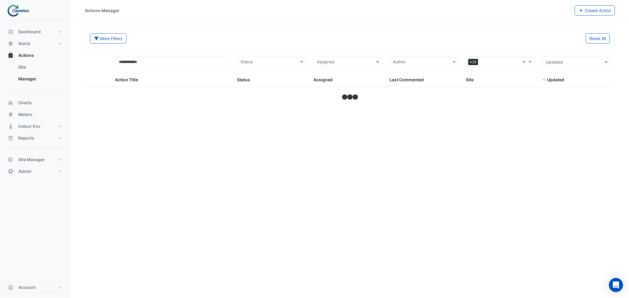
select select "***"
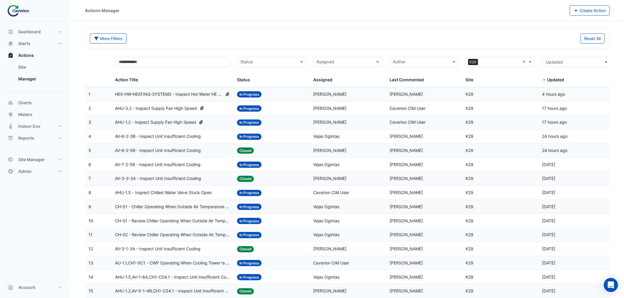
click at [179, 93] on span "HEX-HW-HEATING-SYSTEMS - Inspect Hot Water HE Secondary Water Pump Low Temperat…" at bounding box center [168, 94] width 107 height 7
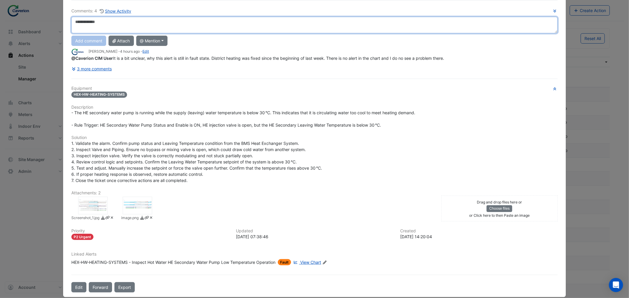
scroll to position [53, 0]
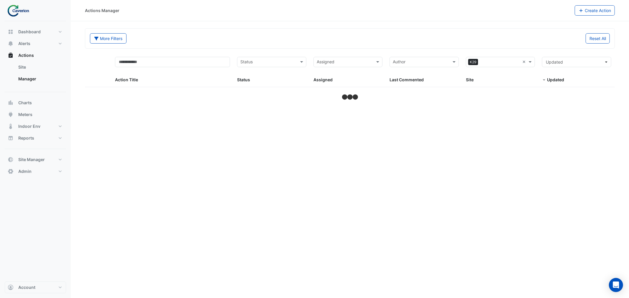
select select "***"
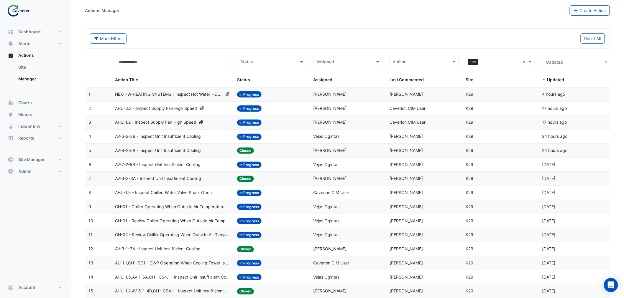
click at [167, 93] on span "HEX-HW-HEATING-SYSTEMS - Inspect Hot Water HE Secondary Water Pump Low Temperat…" at bounding box center [168, 94] width 107 height 7
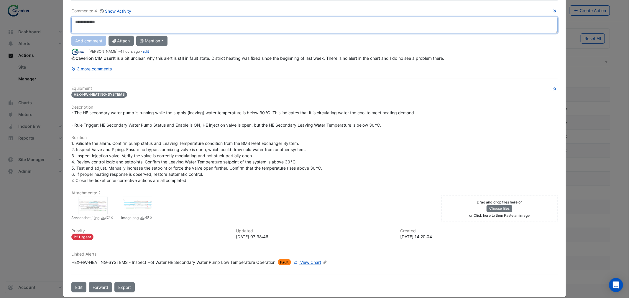
scroll to position [53, 0]
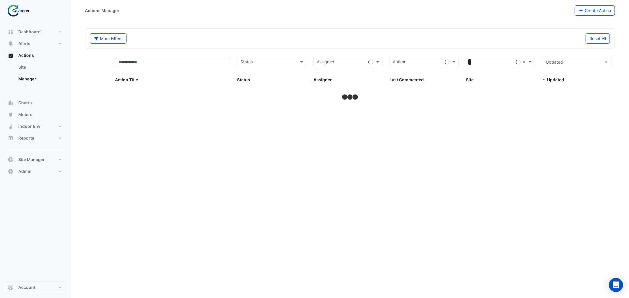
select select "***"
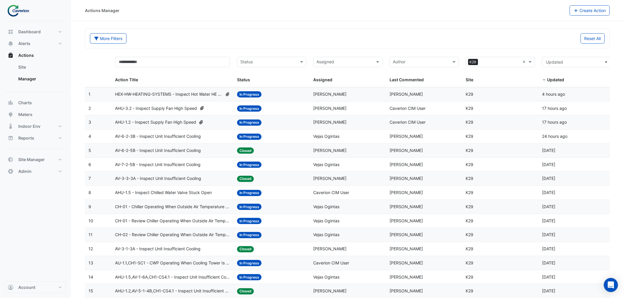
click at [127, 93] on span "HEX-HW-HEATING-SYSTEMS - Inspect Hot Water HE Secondary Water Pump Low Temperat…" at bounding box center [168, 94] width 107 height 7
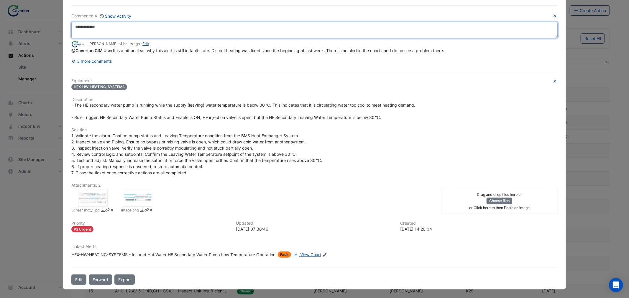
scroll to position [53, 0]
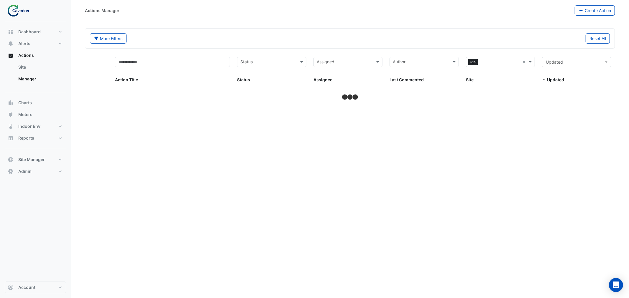
select select "***"
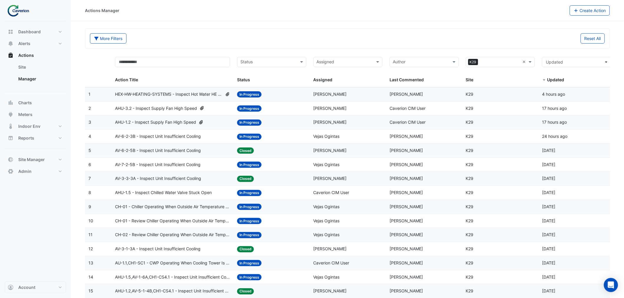
click at [207, 94] on span "HEX-HW-HEATING-SYSTEMS - Inspect Hot Water HE Secondary Water Pump Low Temperat…" at bounding box center [168, 94] width 107 height 7
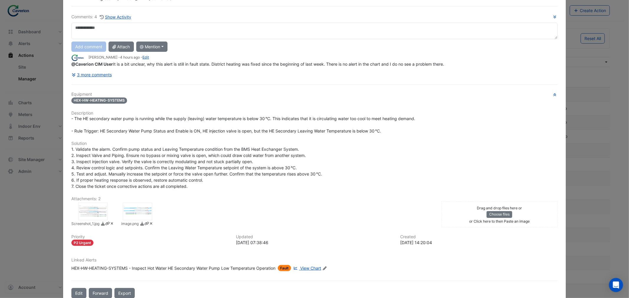
scroll to position [53, 0]
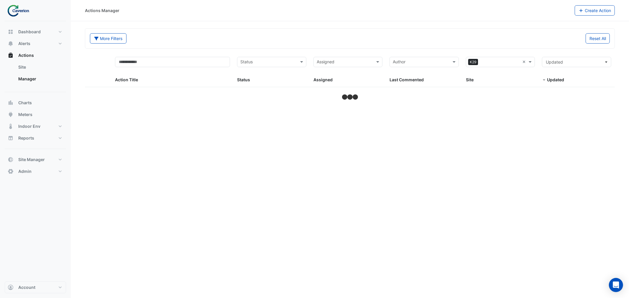
select select "***"
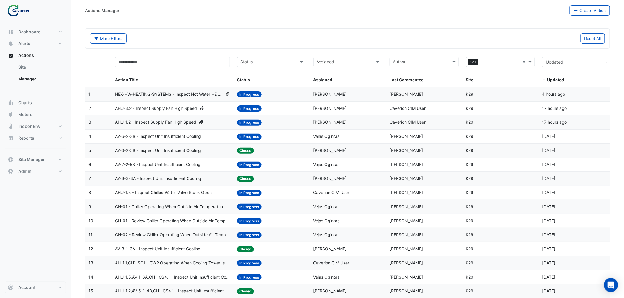
click at [156, 95] on span "HEX-HW-HEATING-SYSTEMS - Inspect Hot Water HE Secondary Water Pump Low Temperat…" at bounding box center [168, 94] width 107 height 7
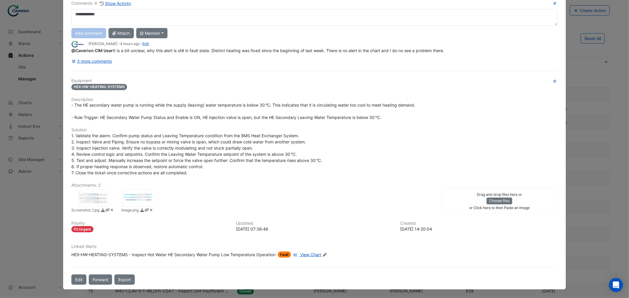
scroll to position [53, 0]
click at [279, 255] on span "Fault" at bounding box center [284, 255] width 13 height 6
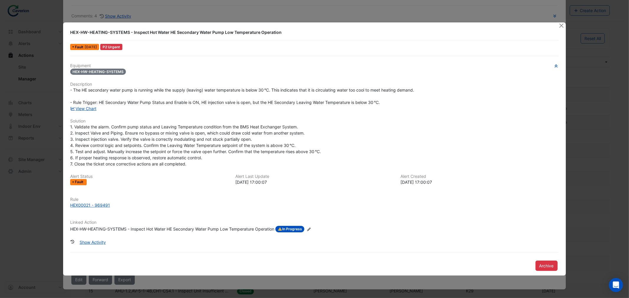
scroll to position [40, 0]
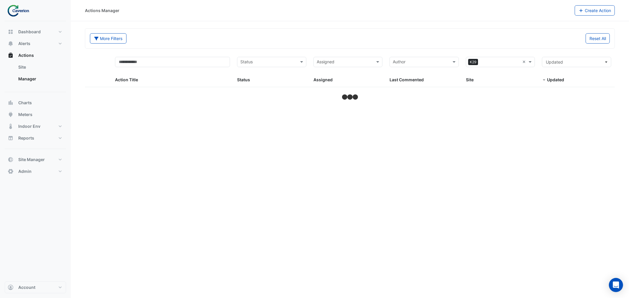
select select "***"
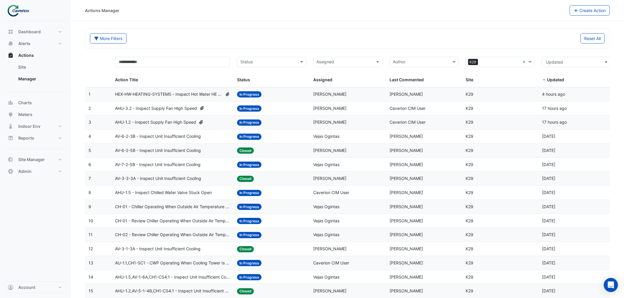
click at [160, 92] on span "HEX-HW-HEATING-SYSTEMS - Inspect Hot Water HE Secondary Water Pump Low Temperat…" at bounding box center [168, 94] width 107 height 7
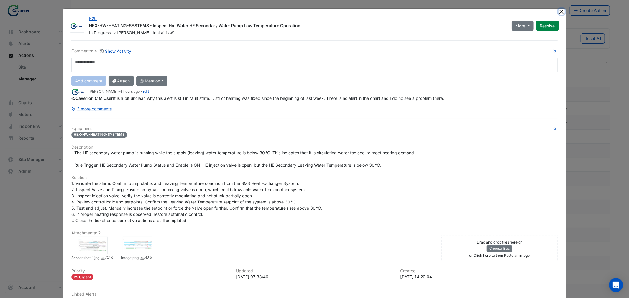
drag, startPoint x: 557, startPoint y: 11, endPoint x: 447, endPoint y: 24, distance: 110.5
click at [558, 11] on button "Close" at bounding box center [561, 12] width 6 height 6
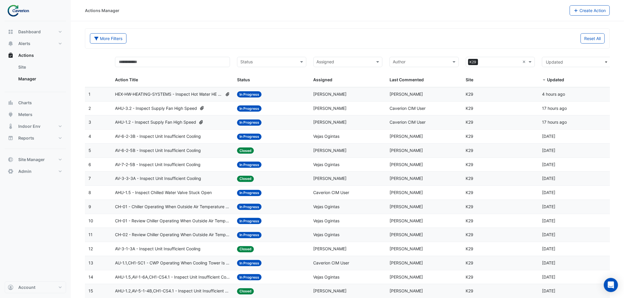
click at [158, 95] on span "HEX-HW-HEATING-SYSTEMS - Inspect Hot Water HE Secondary Water Pump Low Temperat…" at bounding box center [168, 94] width 107 height 7
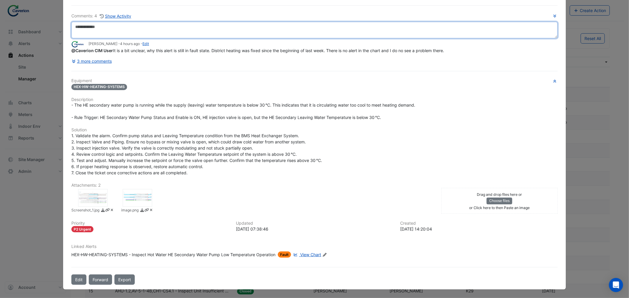
scroll to position [53, 0]
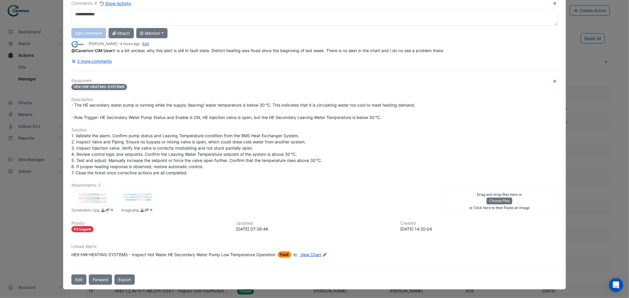
click at [286, 254] on span "Fault" at bounding box center [284, 255] width 13 height 6
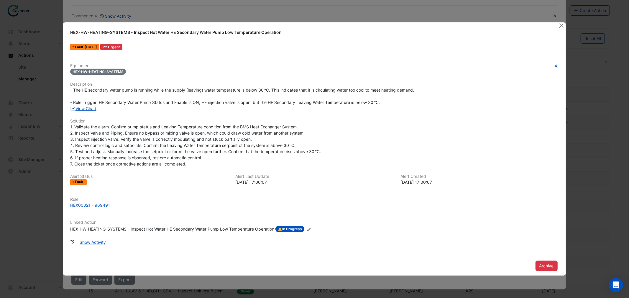
scroll to position [40, 0]
click at [80, 182] on span "Fault" at bounding box center [80, 182] width 10 height 4
drag, startPoint x: 561, startPoint y: 24, endPoint x: 496, endPoint y: 34, distance: 65.3
click at [561, 25] on button "Close" at bounding box center [561, 25] width 6 height 6
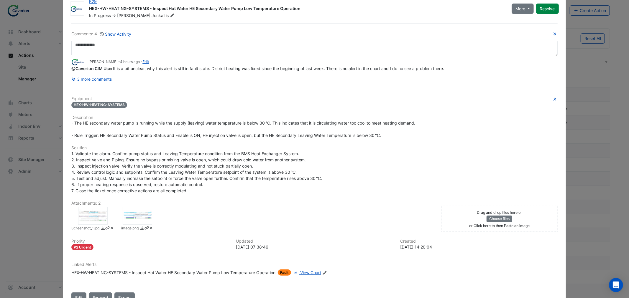
scroll to position [0, 0]
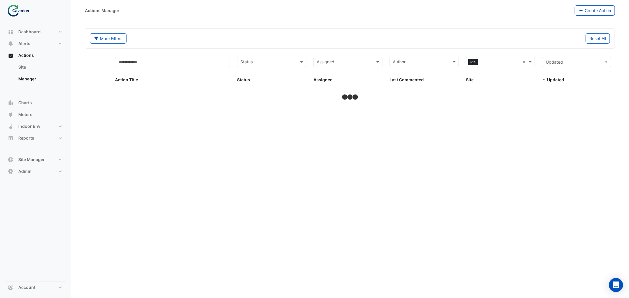
select select "***"
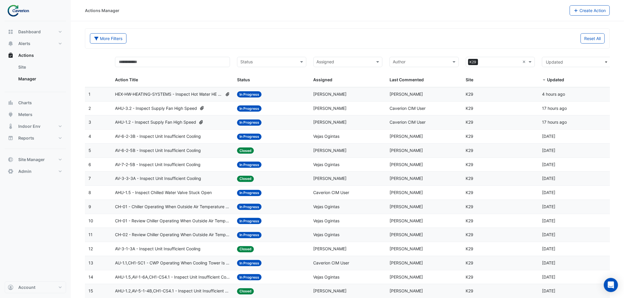
click at [148, 108] on span "AHU-3.2 - Inspect Supply Fan High Speed" at bounding box center [156, 108] width 82 height 7
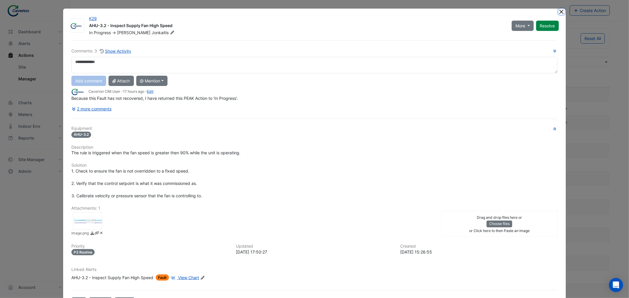
click at [558, 14] on button "Close" at bounding box center [561, 12] width 6 height 6
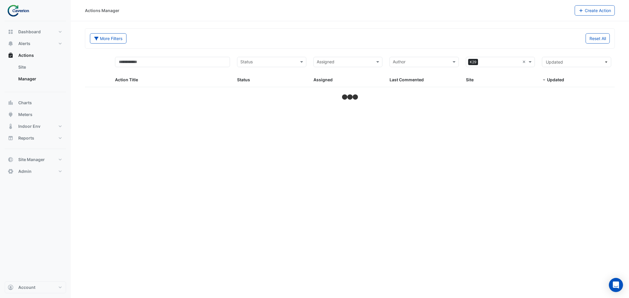
select select "***"
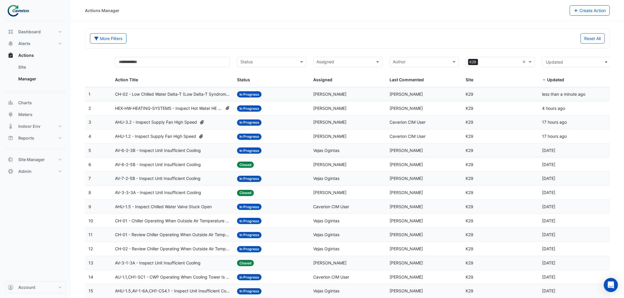
click at [161, 108] on span "HEX-HW-HEATING-SYSTEMS - Inspect Hot Water HE Secondary Water Pump Low Temperat…" at bounding box center [168, 108] width 107 height 7
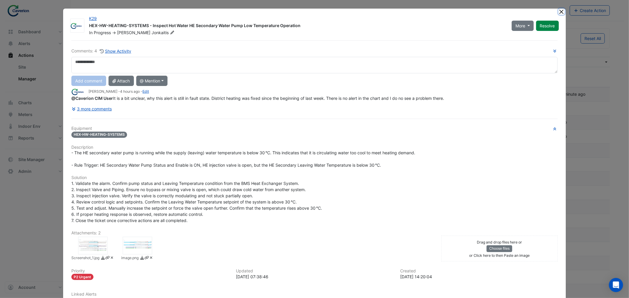
click at [559, 11] on button "Close" at bounding box center [561, 12] width 6 height 6
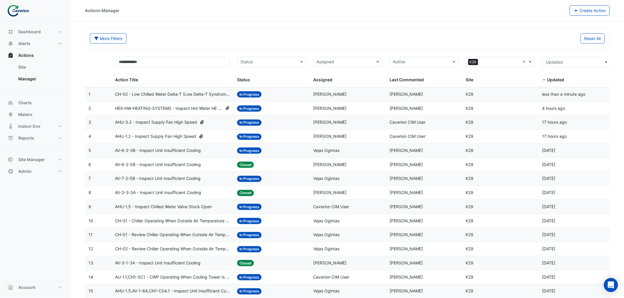
click at [197, 94] on span "CH-02 - Low Chilled Water Delta-T (Low Delta-T Syndrome) (Enable Point)" at bounding box center [172, 94] width 115 height 7
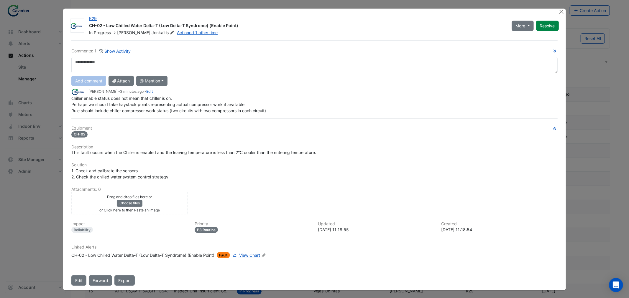
click at [258, 252] on link "View Chart" at bounding box center [245, 255] width 29 height 6
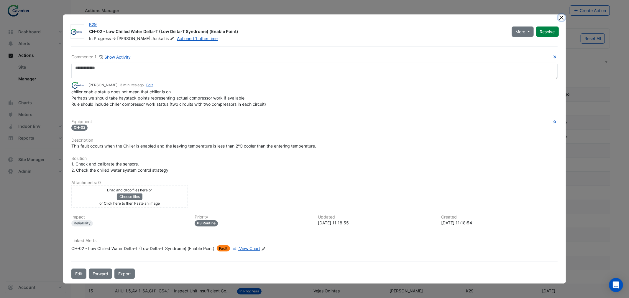
drag, startPoint x: 560, startPoint y: 19, endPoint x: 554, endPoint y: 19, distance: 6.2
click at [560, 19] on button "Close" at bounding box center [561, 17] width 6 height 6
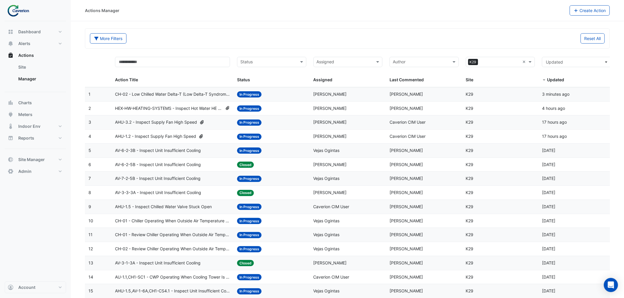
click at [149, 108] on span "HEX-HW-HEATING-SYSTEMS - Inspect Hot Water HE Secondary Water Pump Low Temperat…" at bounding box center [168, 108] width 107 height 7
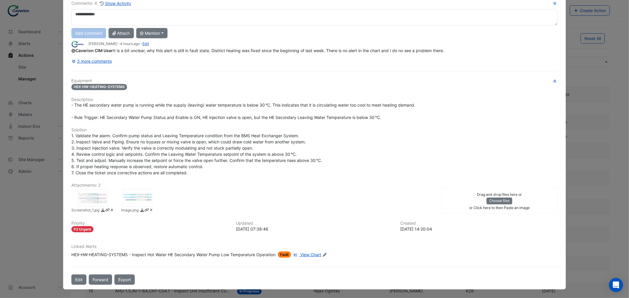
scroll to position [40, 0]
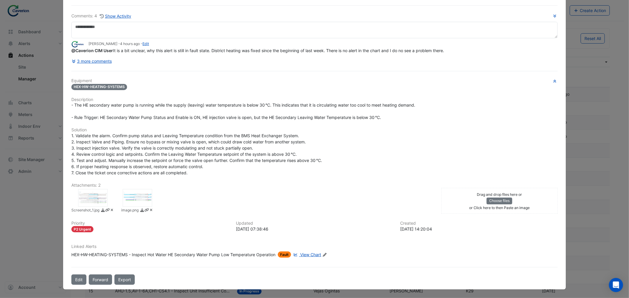
click at [283, 256] on span "Fault" at bounding box center [284, 255] width 13 height 6
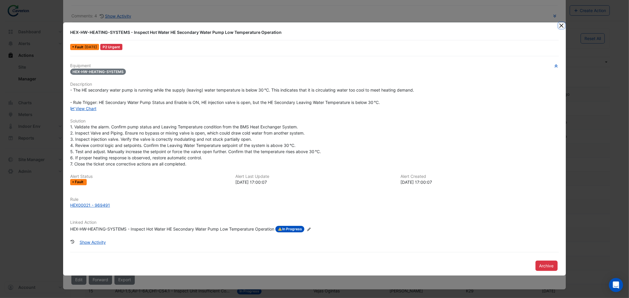
click at [560, 27] on button "Close" at bounding box center [561, 25] width 6 height 6
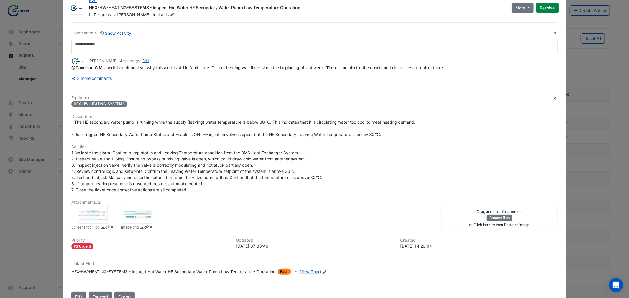
scroll to position [7, 0]
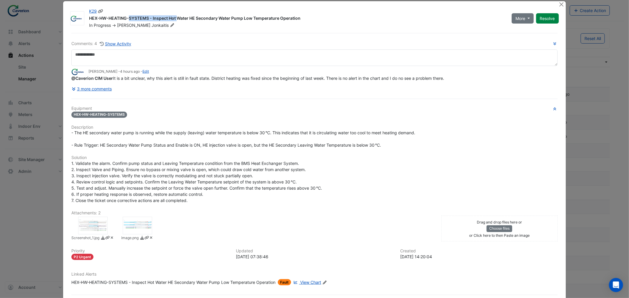
drag, startPoint x: 86, startPoint y: 17, endPoint x: 145, endPoint y: 18, distance: 58.4
click at [145, 18] on div "HEX-HW-HEATING-SYSTEMS - Inspect Hot Water HE Secondary Water Pump Low Temperat…" at bounding box center [296, 18] width 415 height 7
copy div "HEX-HW-HEATING-SYSTEMS"
click at [72, 91] on icon at bounding box center [74, 89] width 5 height 4
click at [72, 91] on icon at bounding box center [73, 89] width 3 height 3
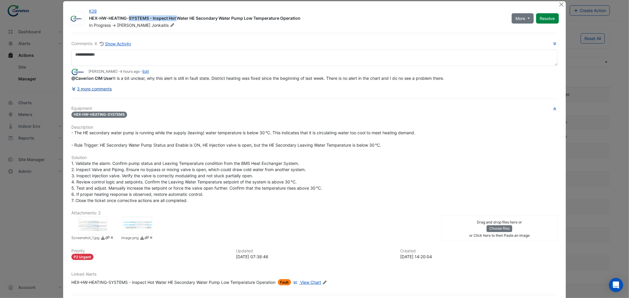
click at [84, 94] on button "3 more comments" at bounding box center [91, 89] width 41 height 10
click at [93, 235] on div at bounding box center [92, 226] width 29 height 18
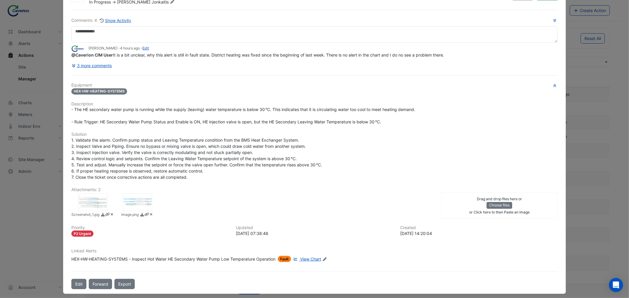
scroll to position [40, 0]
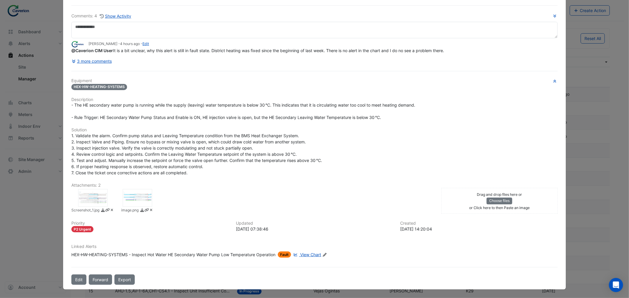
click at [285, 255] on span "Fault" at bounding box center [284, 255] width 13 height 6
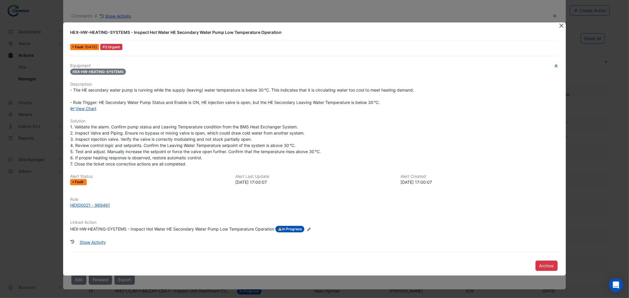
click at [560, 25] on button "Close" at bounding box center [561, 25] width 6 height 6
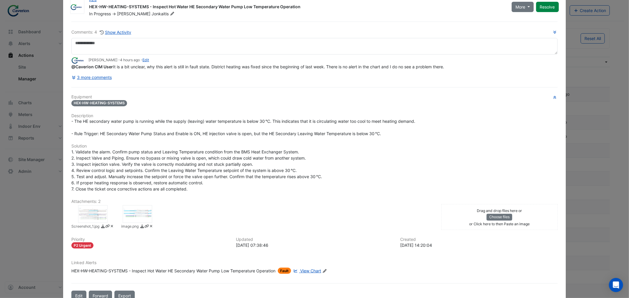
scroll to position [0, 0]
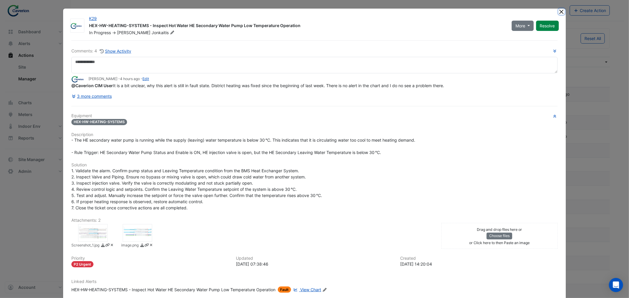
click at [559, 11] on button "Close" at bounding box center [561, 12] width 6 height 6
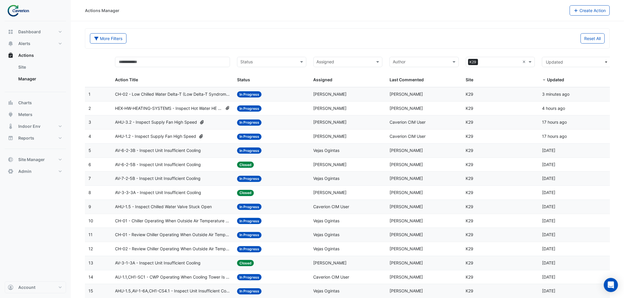
click at [152, 155] on datatable-body-cell "Action Title: AV-6-2-3B - Inspect Unit Insufficient Cooling" at bounding box center [172, 151] width 122 height 14
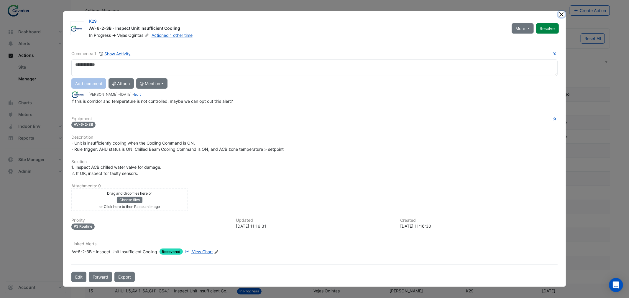
click at [562, 14] on button "Close" at bounding box center [561, 14] width 6 height 6
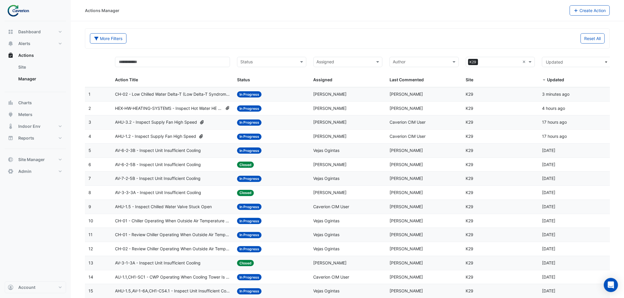
click at [168, 108] on span "HEX-HW-HEATING-SYSTEMS - Inspect Hot Water HE Secondary Water Pump Low Temperat…" at bounding box center [168, 108] width 107 height 7
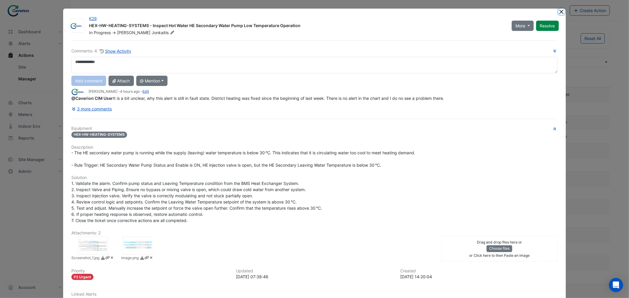
click at [559, 12] on button "Close" at bounding box center [561, 12] width 6 height 6
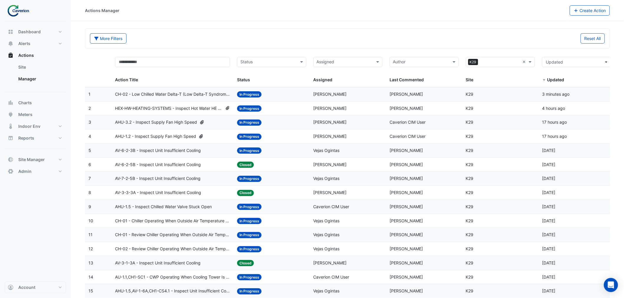
click at [164, 155] on datatable-body-cell "Action Title: AV-6-2-3B - Inspect Unit Insufficient Cooling" at bounding box center [172, 151] width 122 height 14
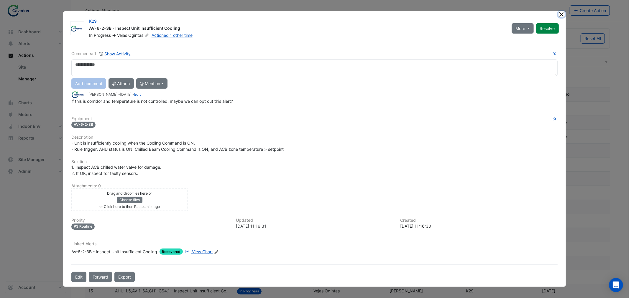
click at [561, 16] on button "Close" at bounding box center [561, 14] width 6 height 6
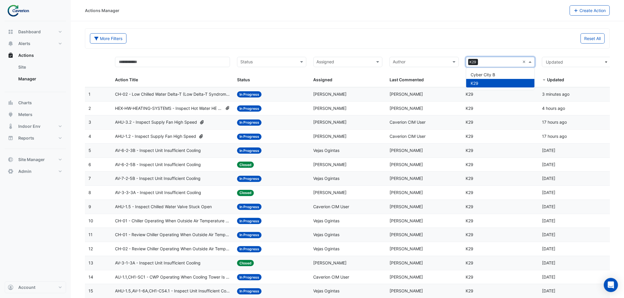
click at [488, 62] on input "text" at bounding box center [500, 62] width 40 height 7
click at [484, 75] on span "Cyber City B" at bounding box center [483, 74] width 24 height 5
click at [512, 62] on input "text" at bounding box center [510, 62] width 20 height 7
click at [478, 85] on span "K29" at bounding box center [475, 83] width 8 height 5
click at [372, 42] on div "Reset All" at bounding box center [477, 38] width 261 height 10
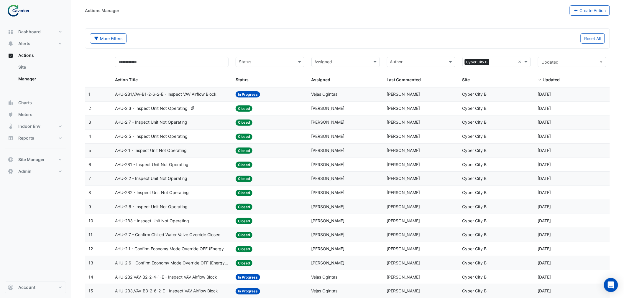
click at [145, 123] on span "AHU-2.7 - Inspect Unit Not Operating" at bounding box center [151, 122] width 72 height 7
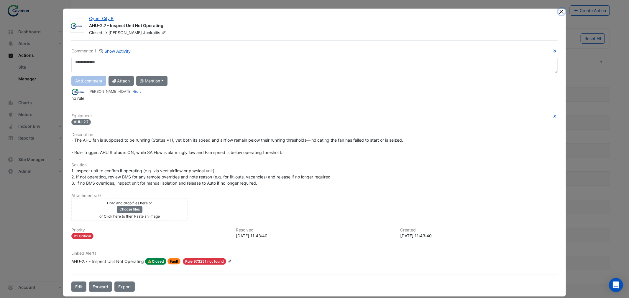
drag, startPoint x: 559, startPoint y: 11, endPoint x: 555, endPoint y: 12, distance: 4.5
click at [559, 12] on button "Close" at bounding box center [561, 12] width 6 height 6
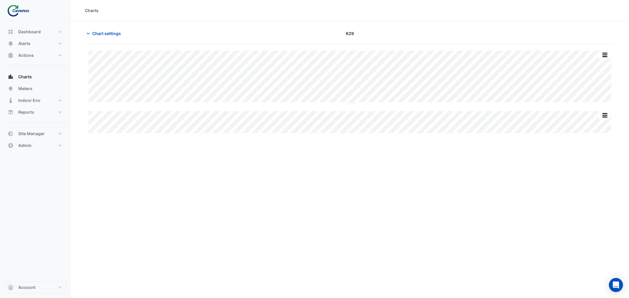
click at [351, 202] on div "Charts Chart settings K29 Split All Split None Print Save as JPEG Save as PNG P…" at bounding box center [350, 149] width 558 height 298
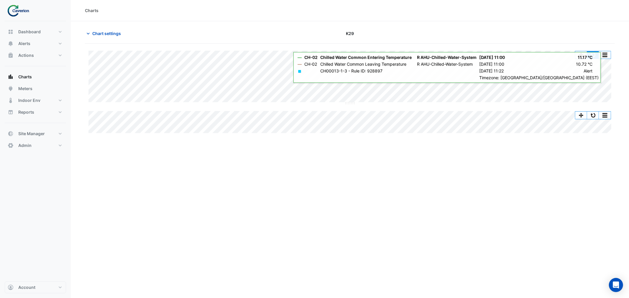
click at [594, 54] on button "button" at bounding box center [593, 54] width 12 height 7
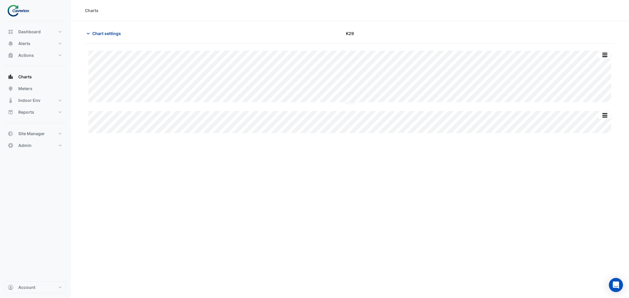
click at [111, 29] on button "Chart settings" at bounding box center [105, 33] width 40 height 10
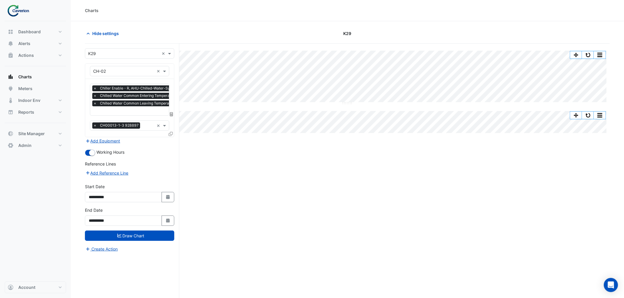
scroll to position [0, 3]
click at [149, 108] on input "text" at bounding box center [160, 111] width 141 height 6
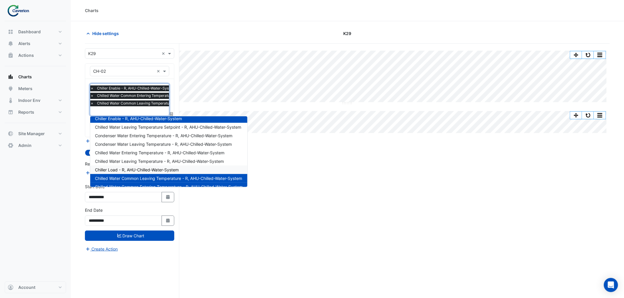
scroll to position [19, 0]
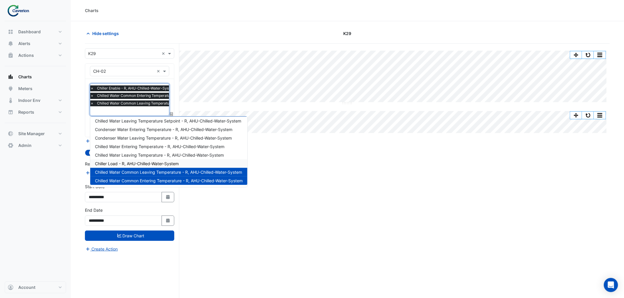
drag, startPoint x: 142, startPoint y: 161, endPoint x: 146, endPoint y: 159, distance: 4.9
click at [142, 161] on span "Chiller Load - R, AHU-Chilled-Water-System" at bounding box center [137, 163] width 84 height 5
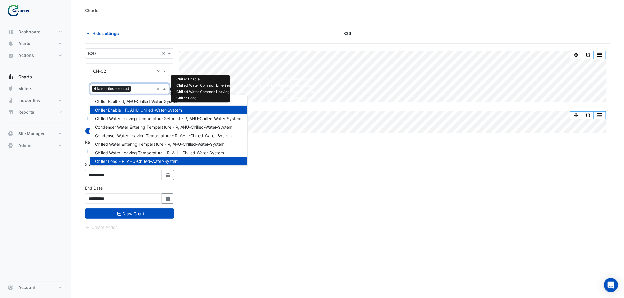
click at [144, 88] on input "text" at bounding box center [143, 89] width 21 height 6
click at [136, 119] on span "Chilled Water Leaving Temperature Setpoint - R, AHU-Chilled-Water-System" at bounding box center [168, 118] width 146 height 5
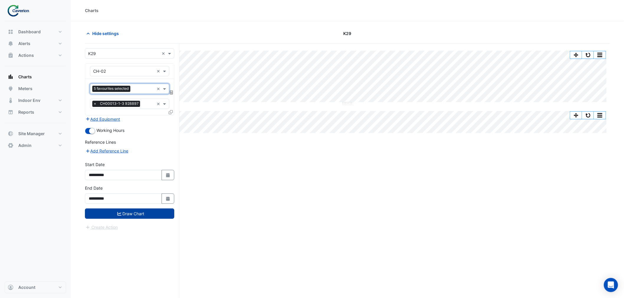
click at [138, 213] on button "Draw Chart" at bounding box center [129, 214] width 89 height 10
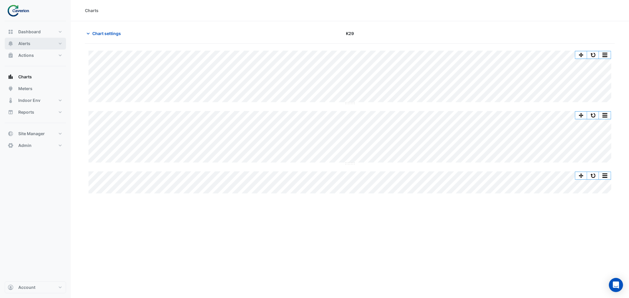
click at [16, 43] on button "Alerts" at bounding box center [35, 44] width 61 height 12
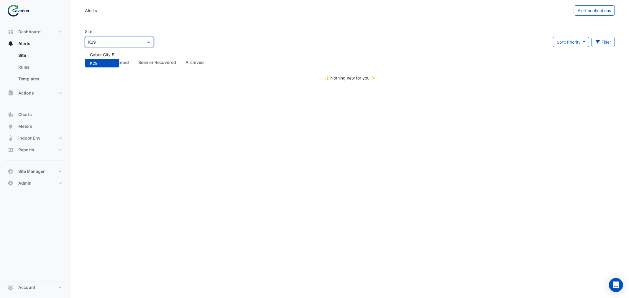
click at [114, 39] on input "text" at bounding box center [113, 42] width 50 height 6
click at [105, 55] on span "Cyber City B" at bounding box center [102, 54] width 24 height 5
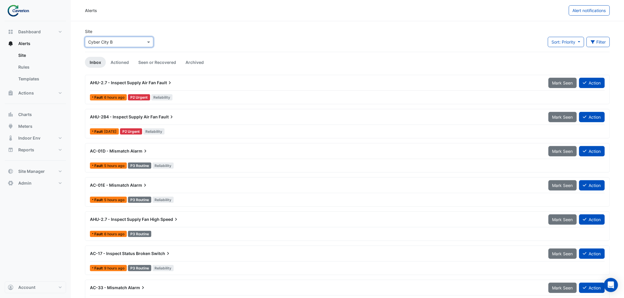
click at [172, 83] on div "AHU-2.7 - Inspect Supply Air Fan Fault" at bounding box center [315, 83] width 451 height 6
click at [206, 82] on div "AHU-2.7 - Inspect Supply Air Fan Fault" at bounding box center [315, 83] width 451 height 6
click at [149, 83] on span "AHU-2.7 - Inspect Supply Air Fan" at bounding box center [123, 82] width 66 height 5
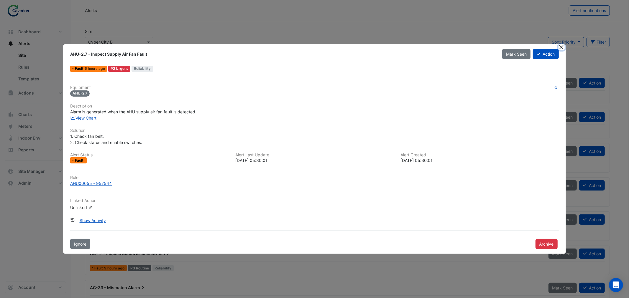
click at [563, 46] on button "Close" at bounding box center [561, 47] width 6 height 6
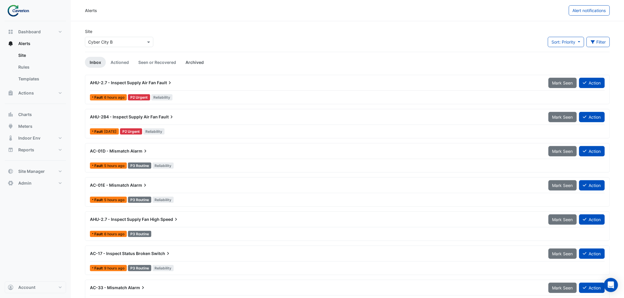
click at [193, 60] on link "Archived" at bounding box center [195, 62] width 28 height 11
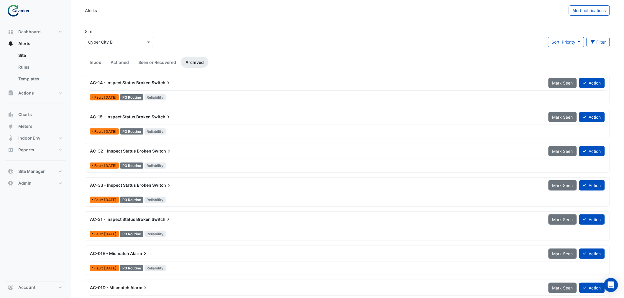
click at [163, 116] on span "Switch" at bounding box center [161, 117] width 20 height 6
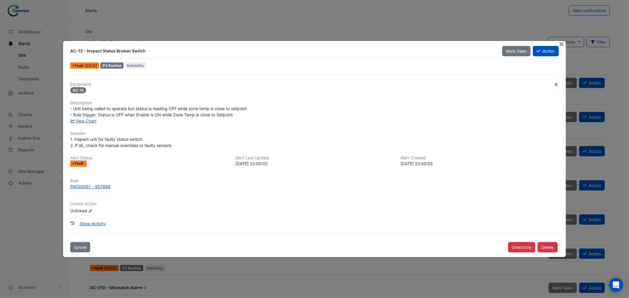
click at [561, 46] on button "Close" at bounding box center [561, 44] width 6 height 6
